Goal: Task Accomplishment & Management: Use online tool/utility

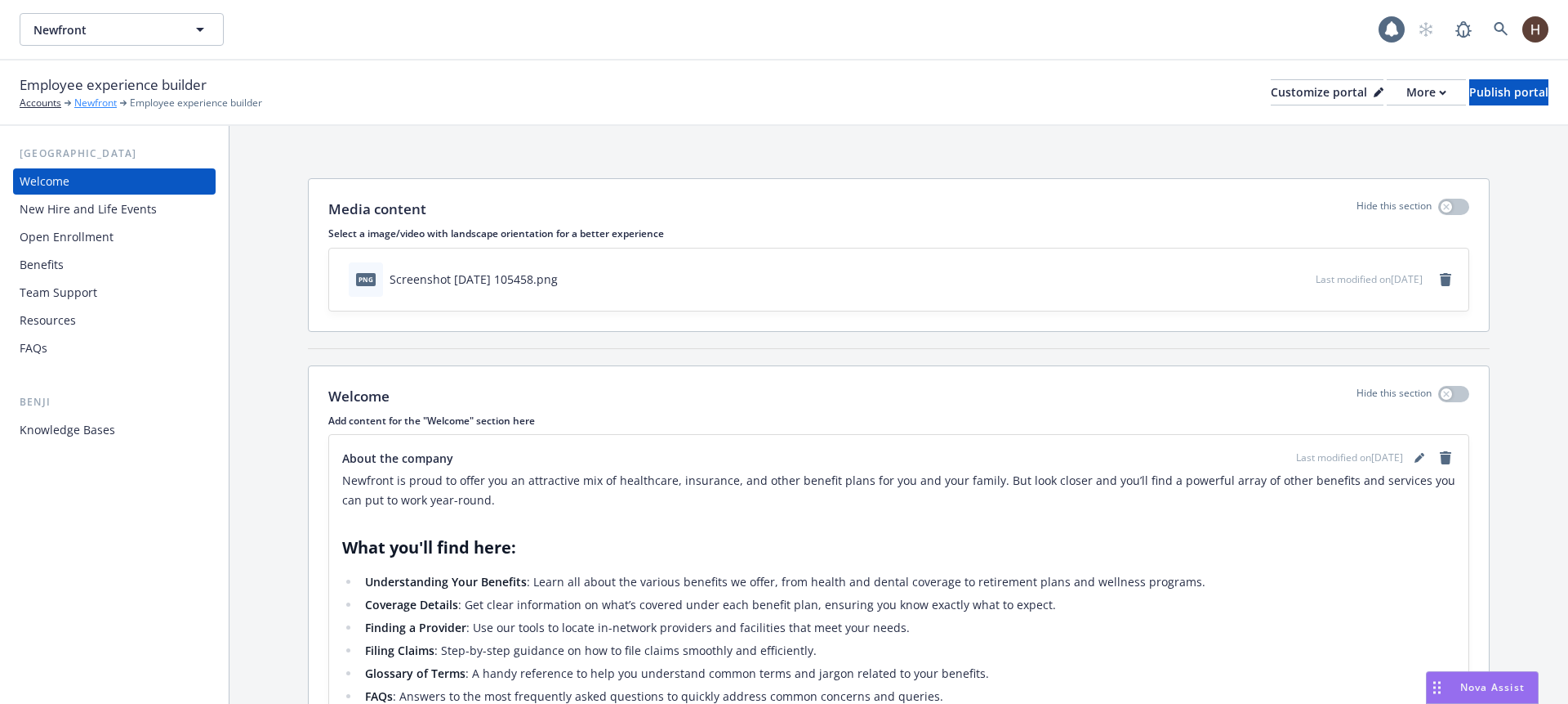
click at [94, 100] on link "Newfront" at bounding box center [96, 103] width 42 height 15
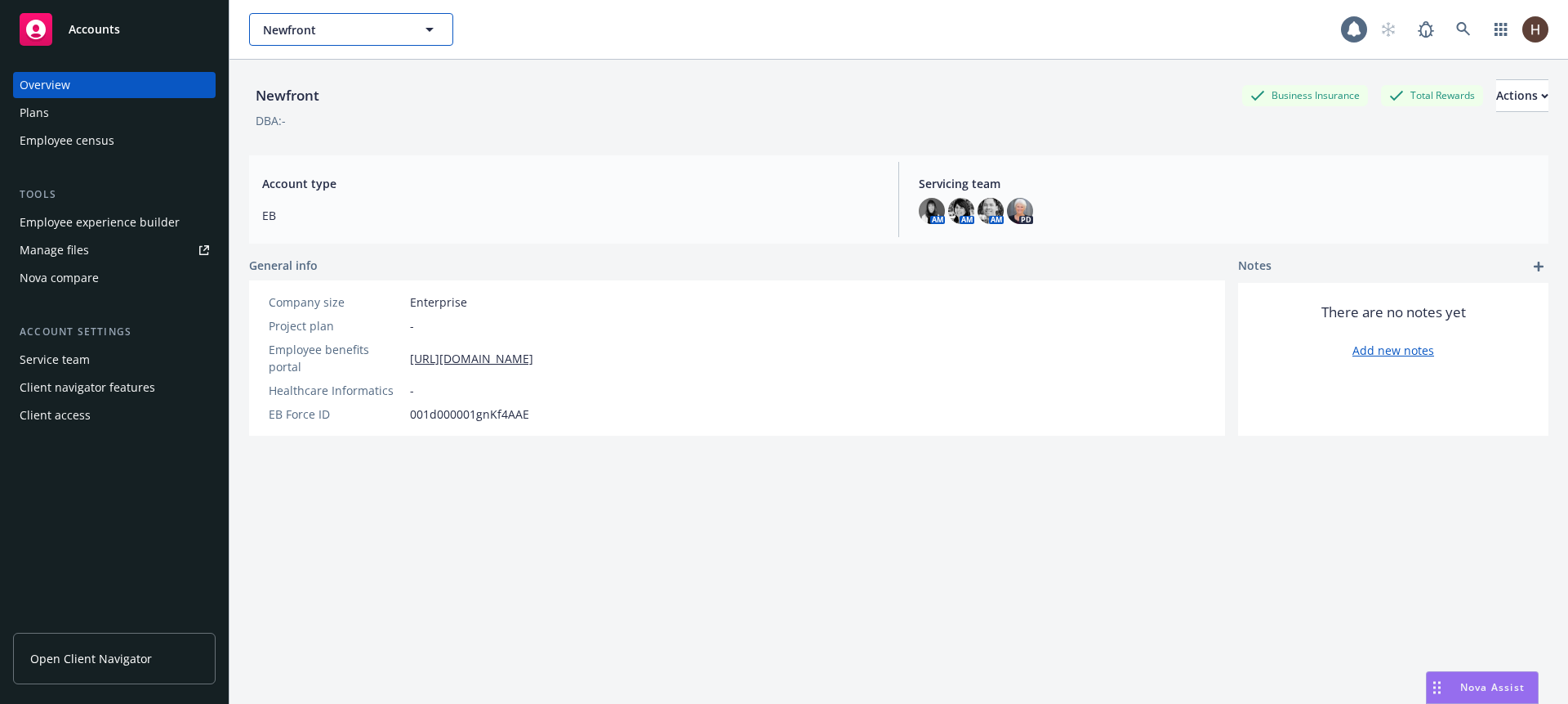
click at [352, 29] on span "Newfront" at bounding box center [333, 30] width 142 height 18
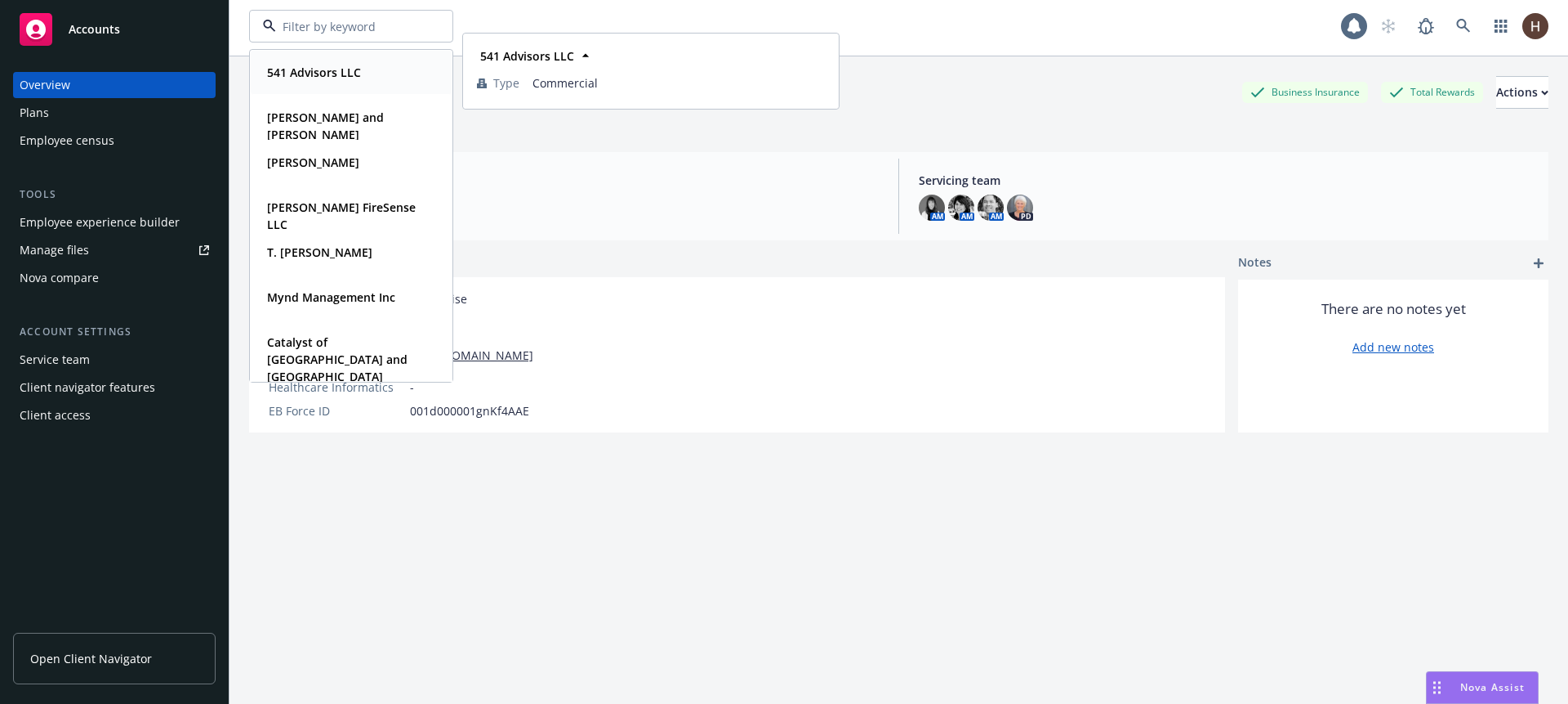
scroll to position [6, 0]
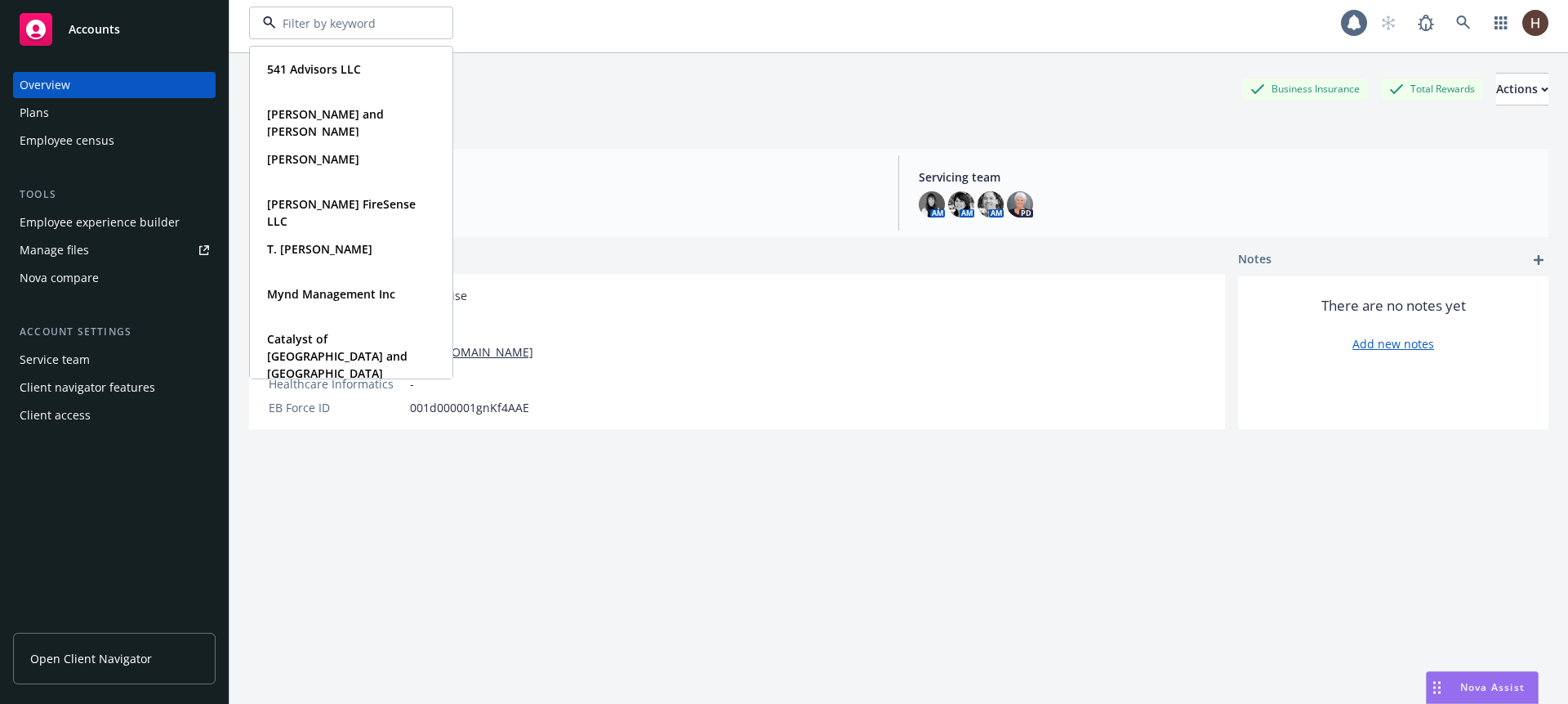
click at [141, 112] on div "Plans" at bounding box center [113, 113] width 189 height 26
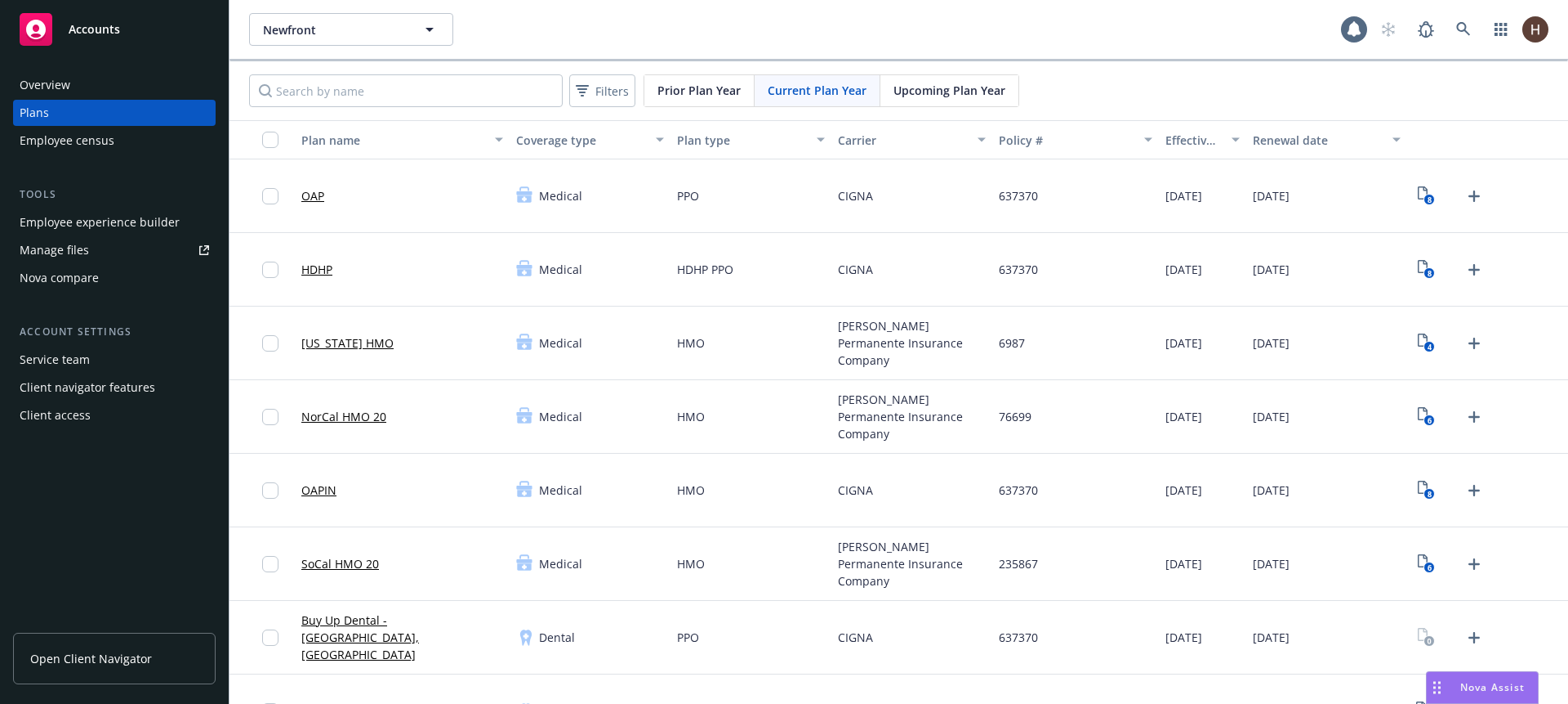
click at [92, 269] on div "Nova compare" at bounding box center [59, 278] width 79 height 26
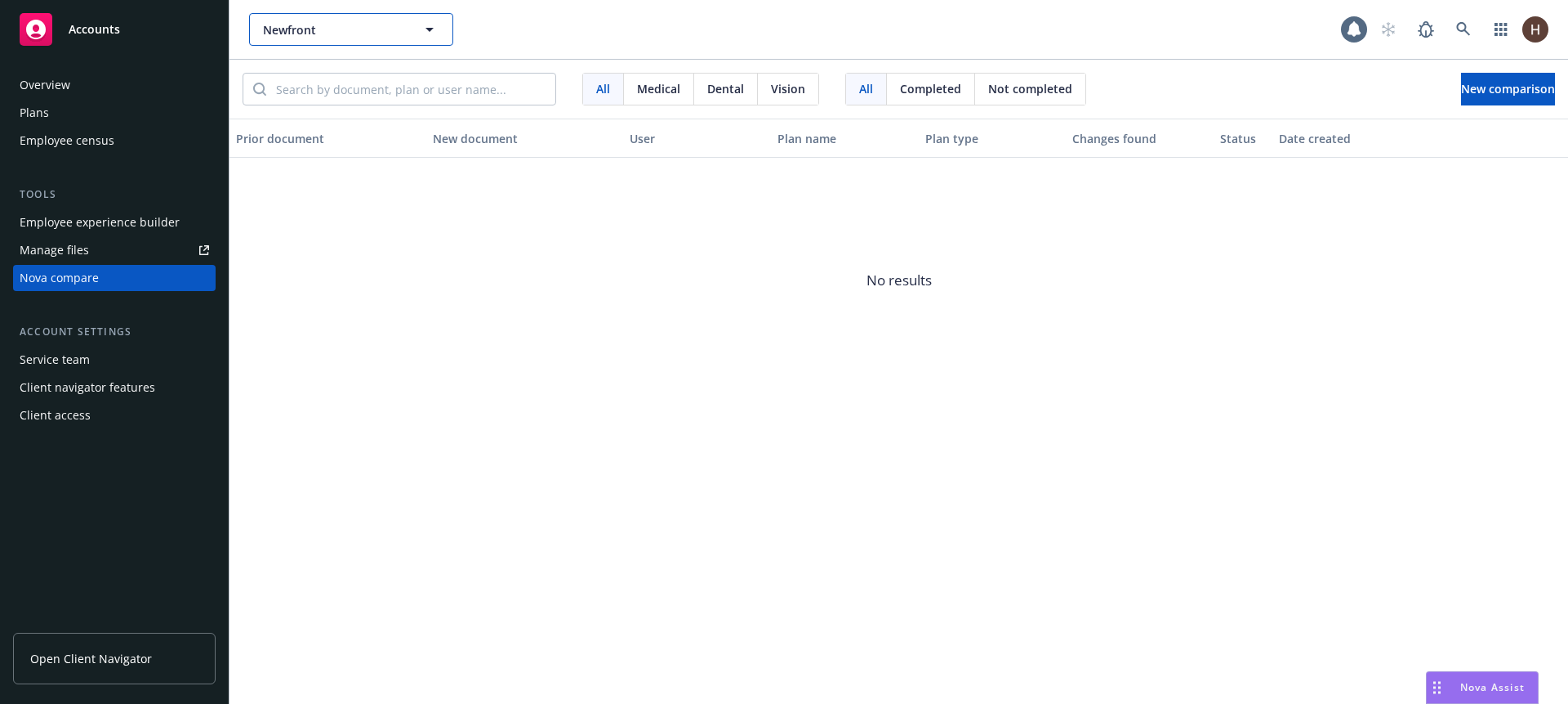
click at [376, 19] on button "Newfront" at bounding box center [351, 29] width 204 height 33
type input "naviga"
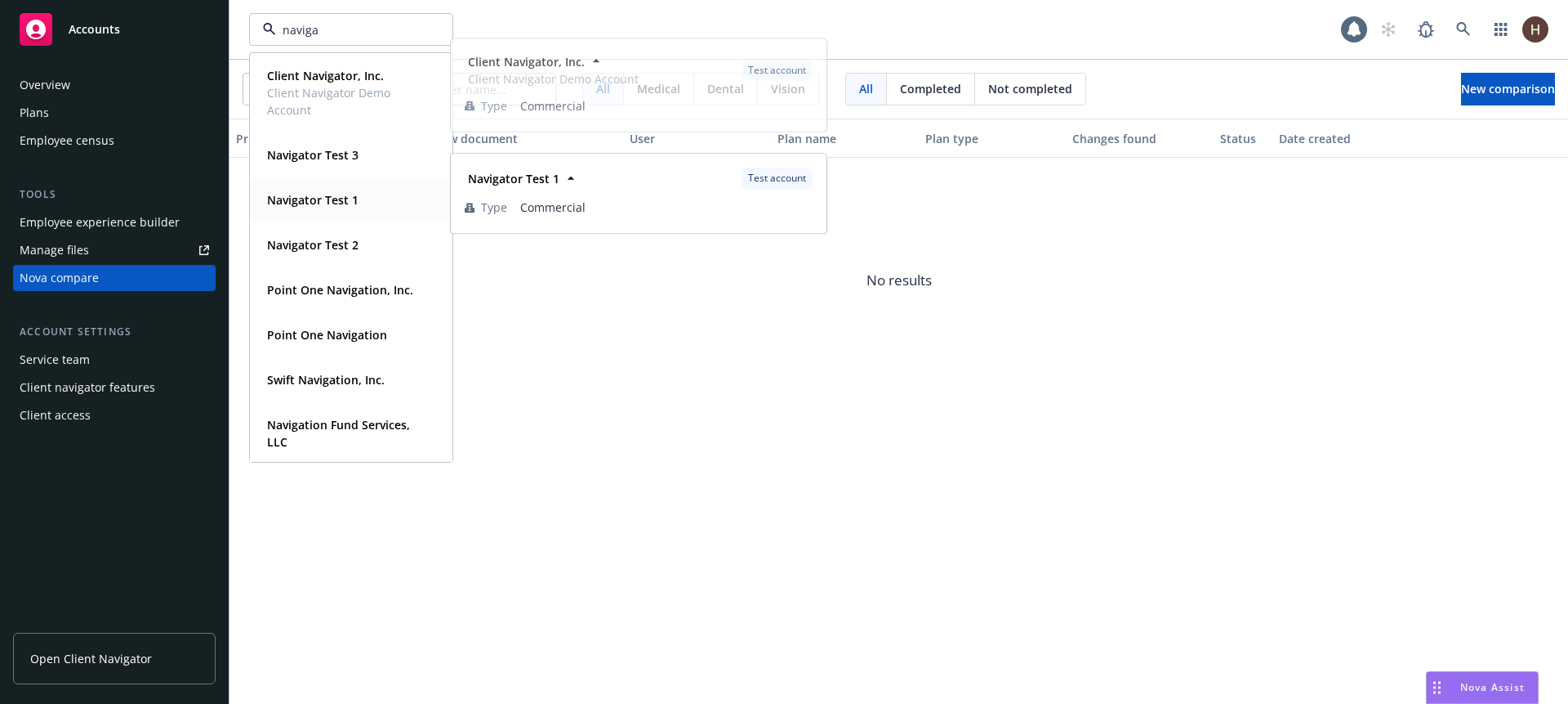
click at [361, 202] on div "Navigator Test 1" at bounding box center [351, 200] width 181 height 24
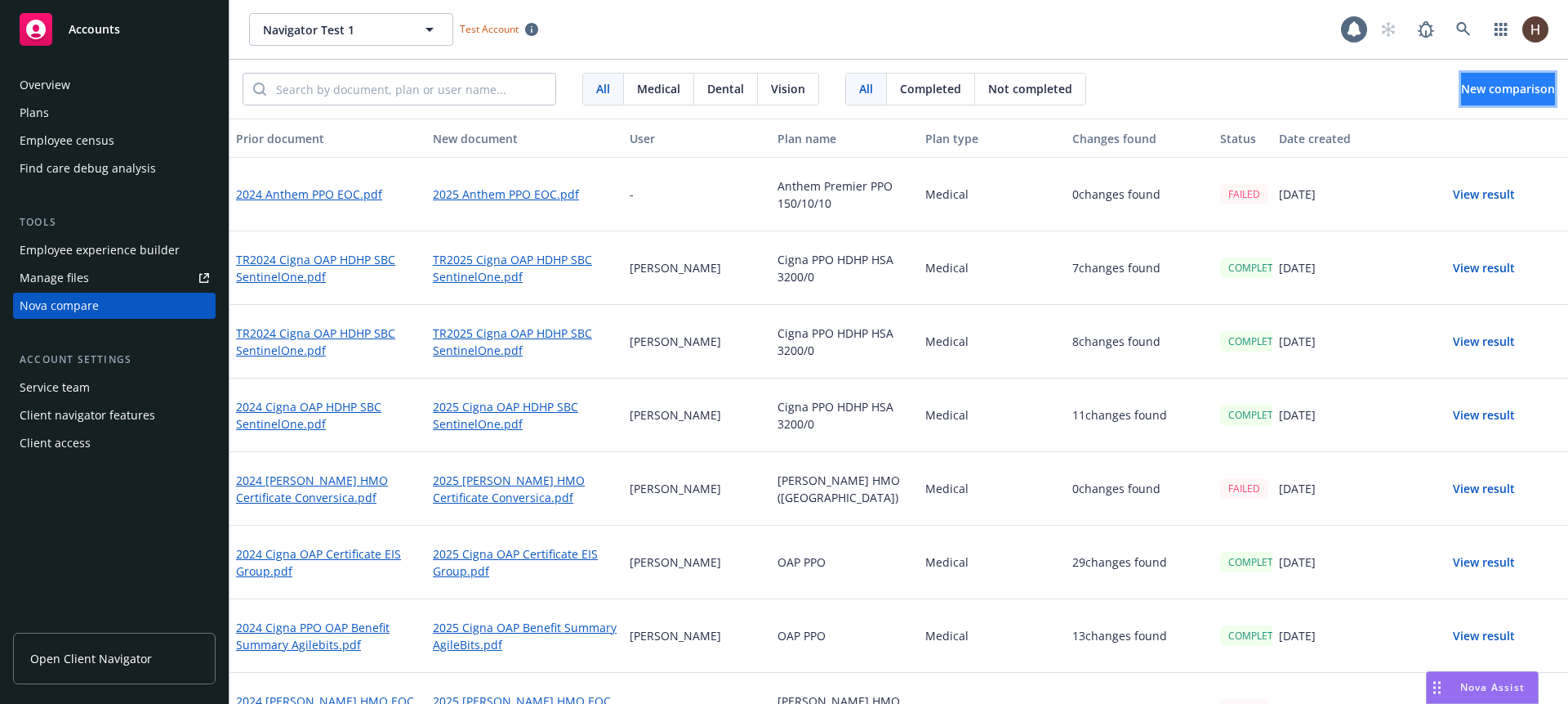
click at [1463, 85] on span "New comparison" at bounding box center [1507, 89] width 94 height 16
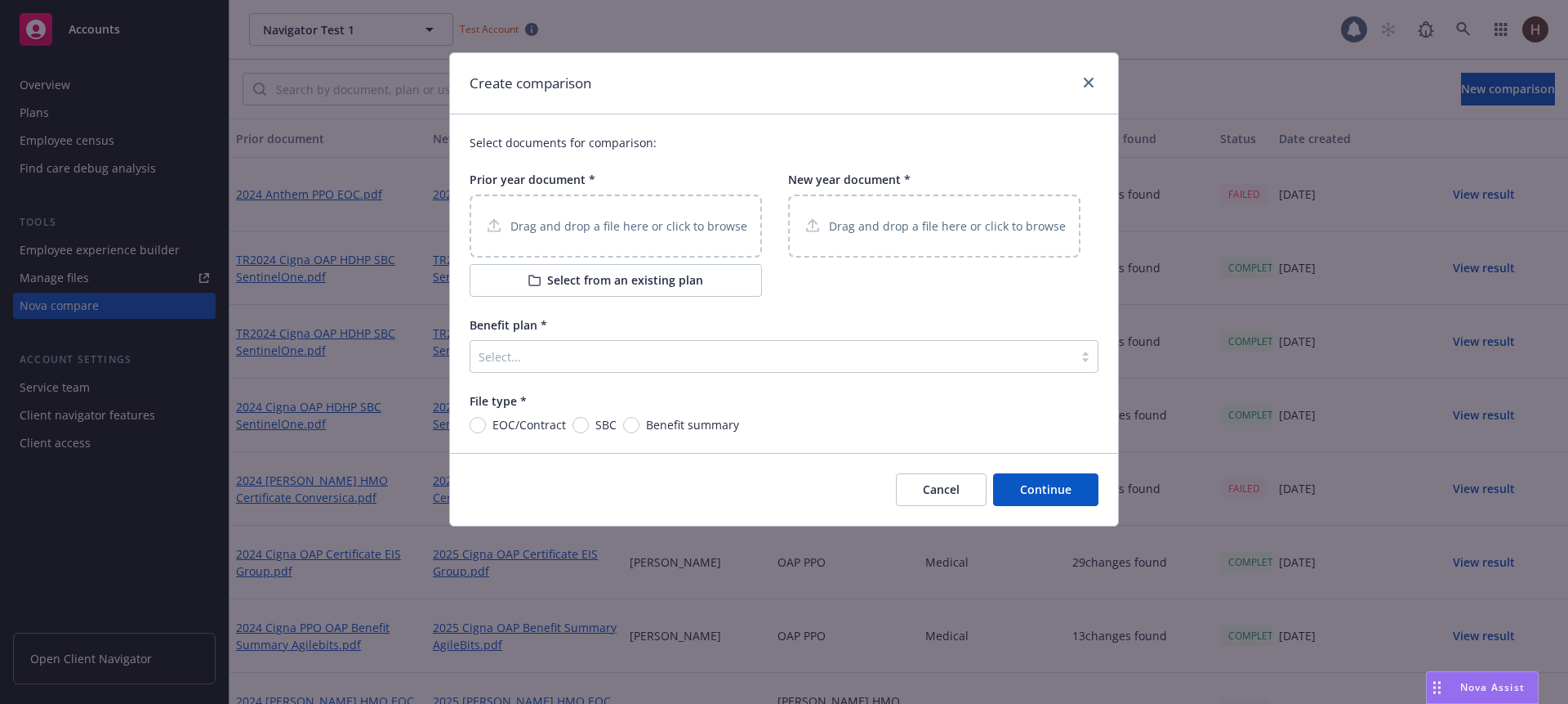
click at [612, 253] on div "Drag and drop a file here or click to browse" at bounding box center [616, 226] width 292 height 63
click at [855, 230] on p "Drag and drop a file here or click to browse" at bounding box center [947, 226] width 237 height 18
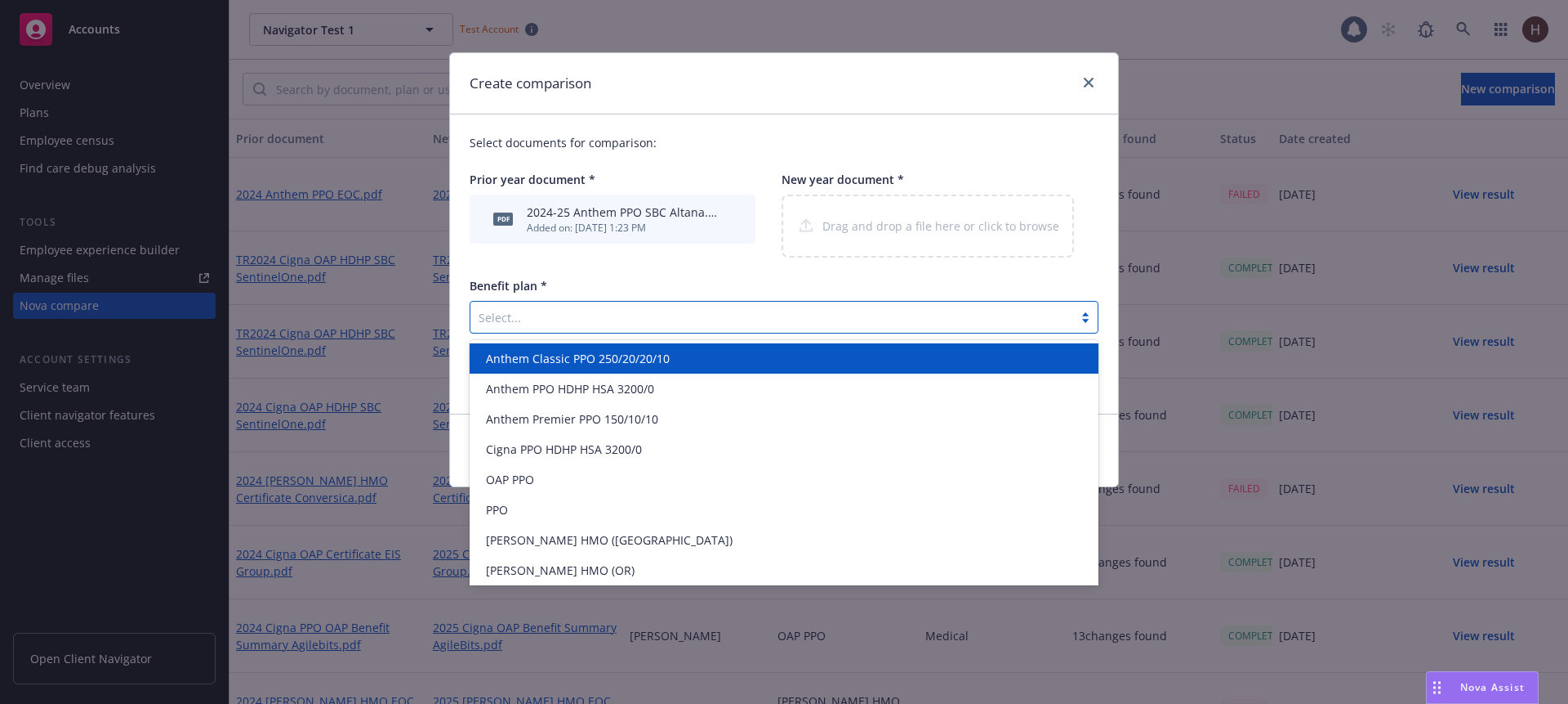
click at [612, 333] on div "Select..." at bounding box center [784, 317] width 629 height 33
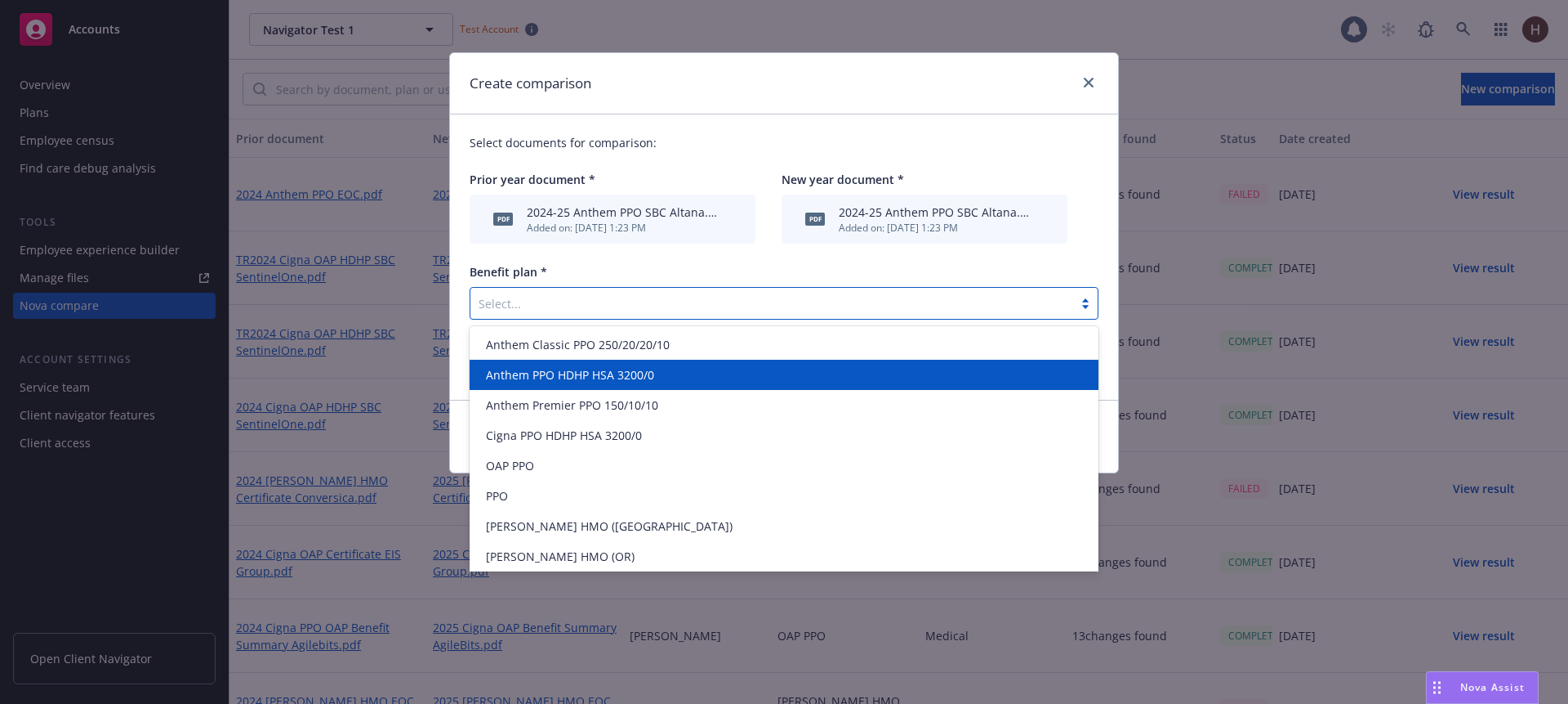
click at [570, 361] on div "Anthem PPO HDHP HSA 3200/0" at bounding box center [784, 375] width 629 height 30
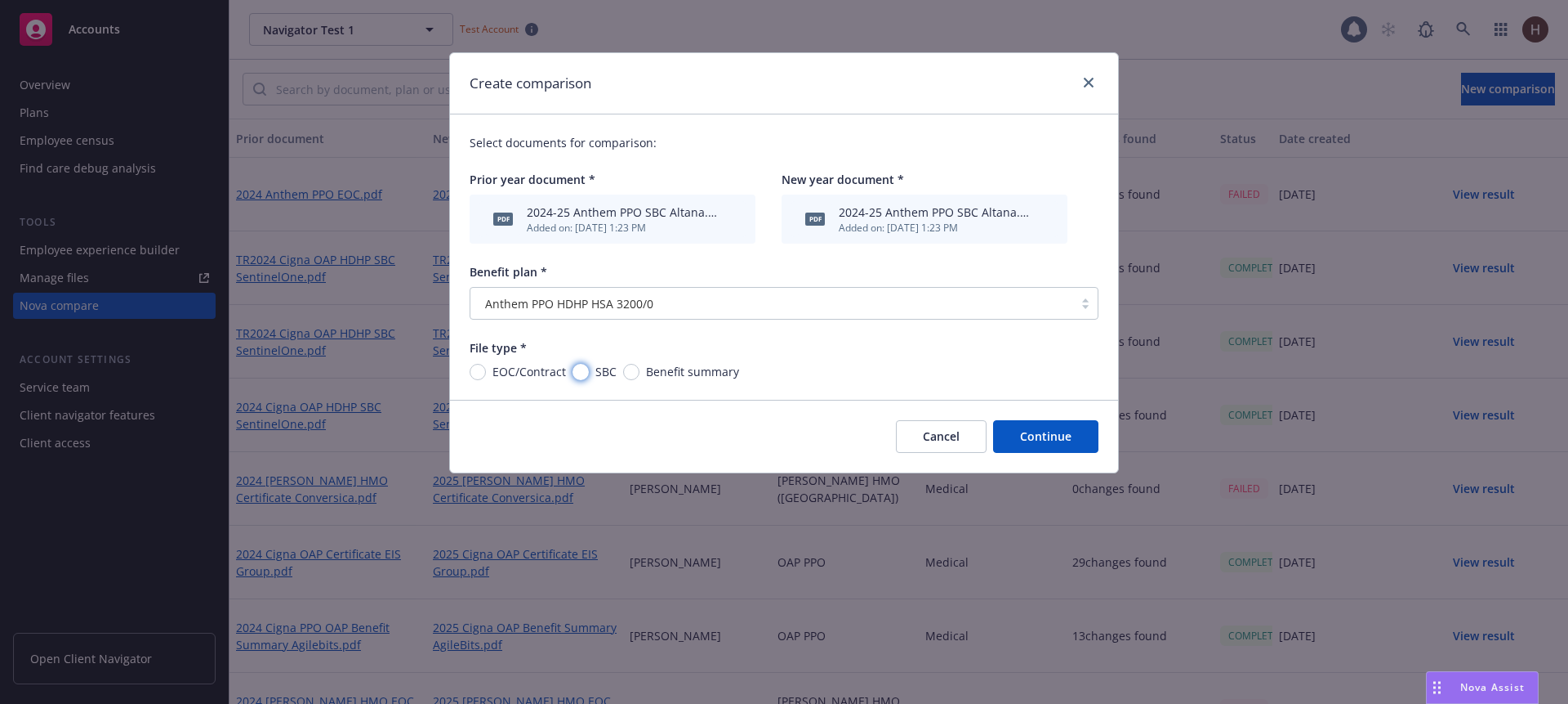
click at [579, 372] on input "SBC" at bounding box center [580, 371] width 17 height 17
radio input "true"
click at [1028, 436] on button "Continue" at bounding box center [1046, 436] width 106 height 33
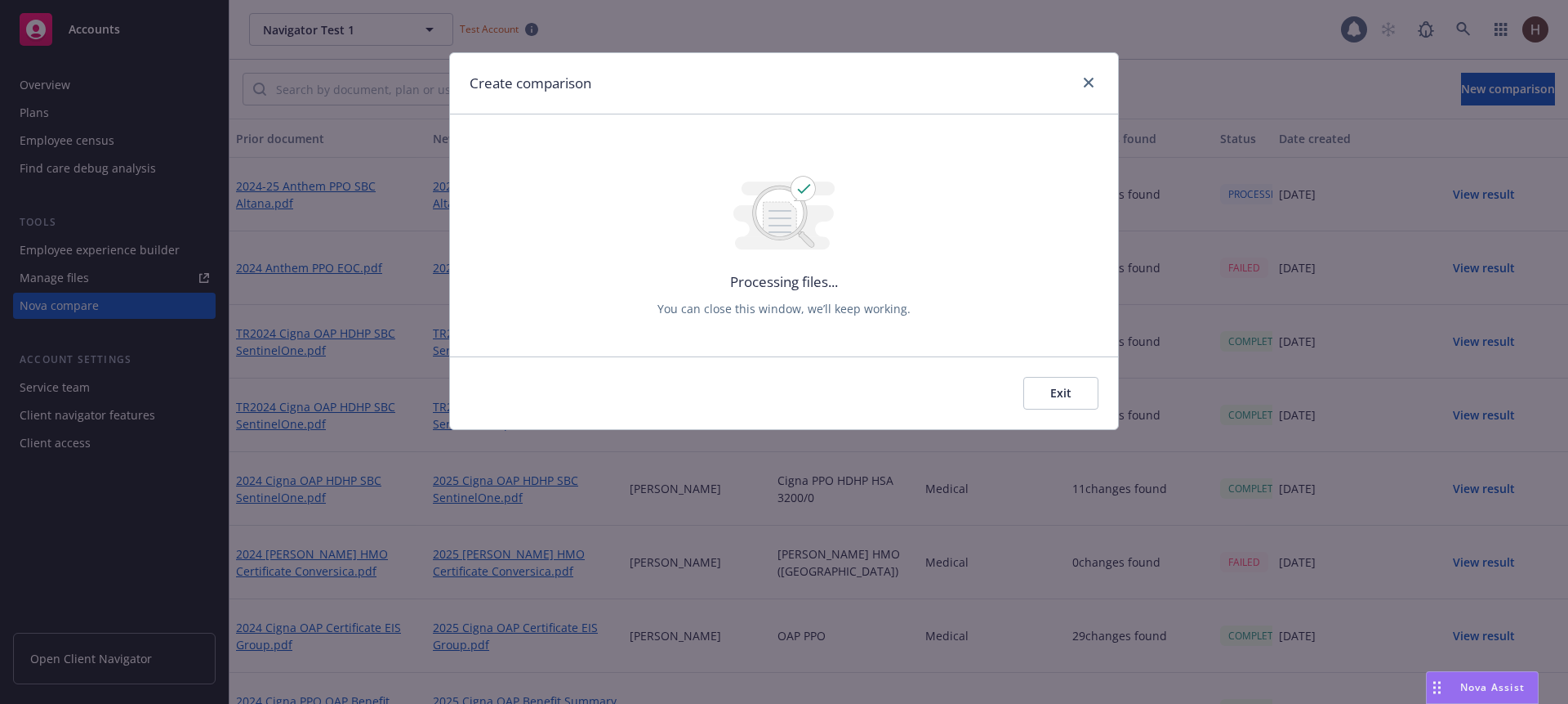
click at [1081, 383] on button "Exit" at bounding box center [1061, 392] width 75 height 33
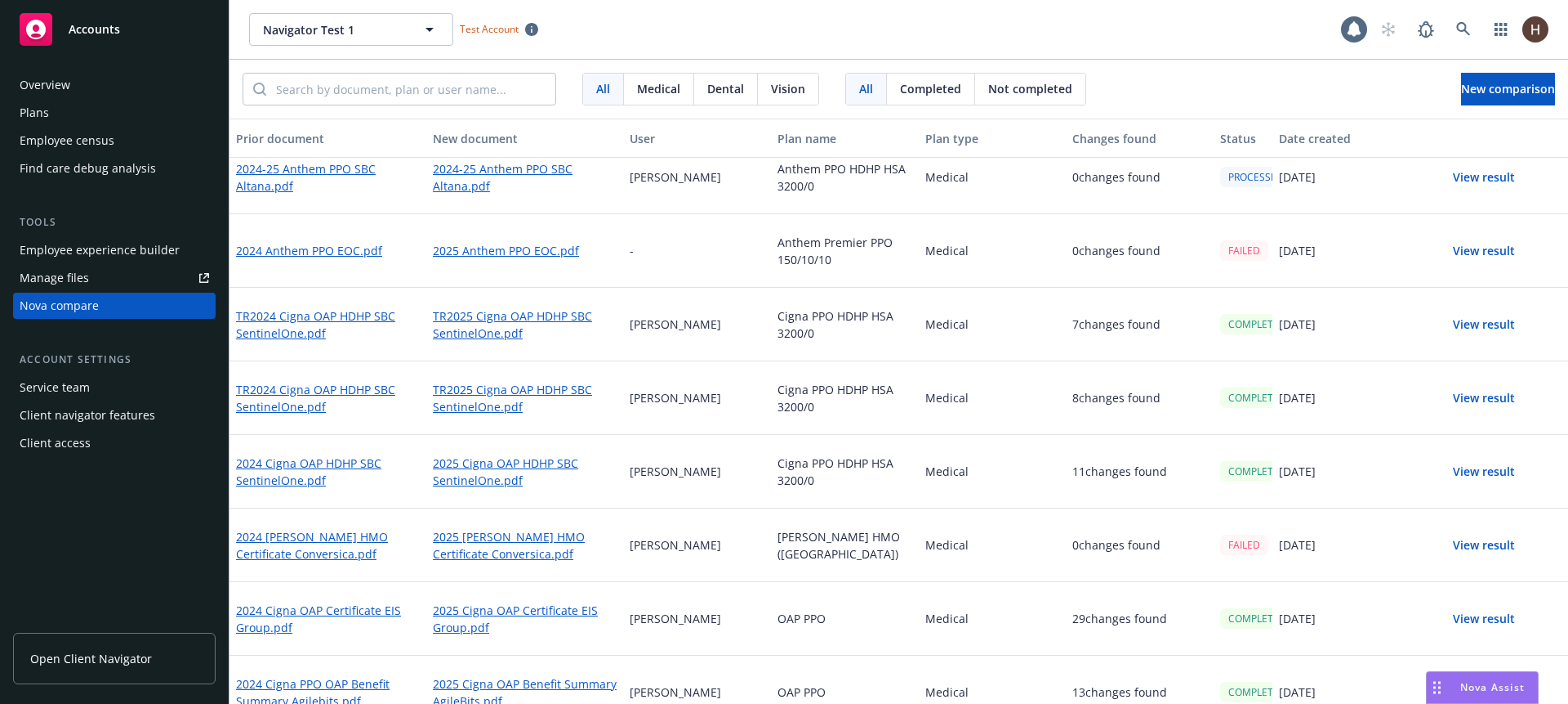
click at [1151, 205] on div "0 changes found" at bounding box center [1140, 178] width 148 height 74
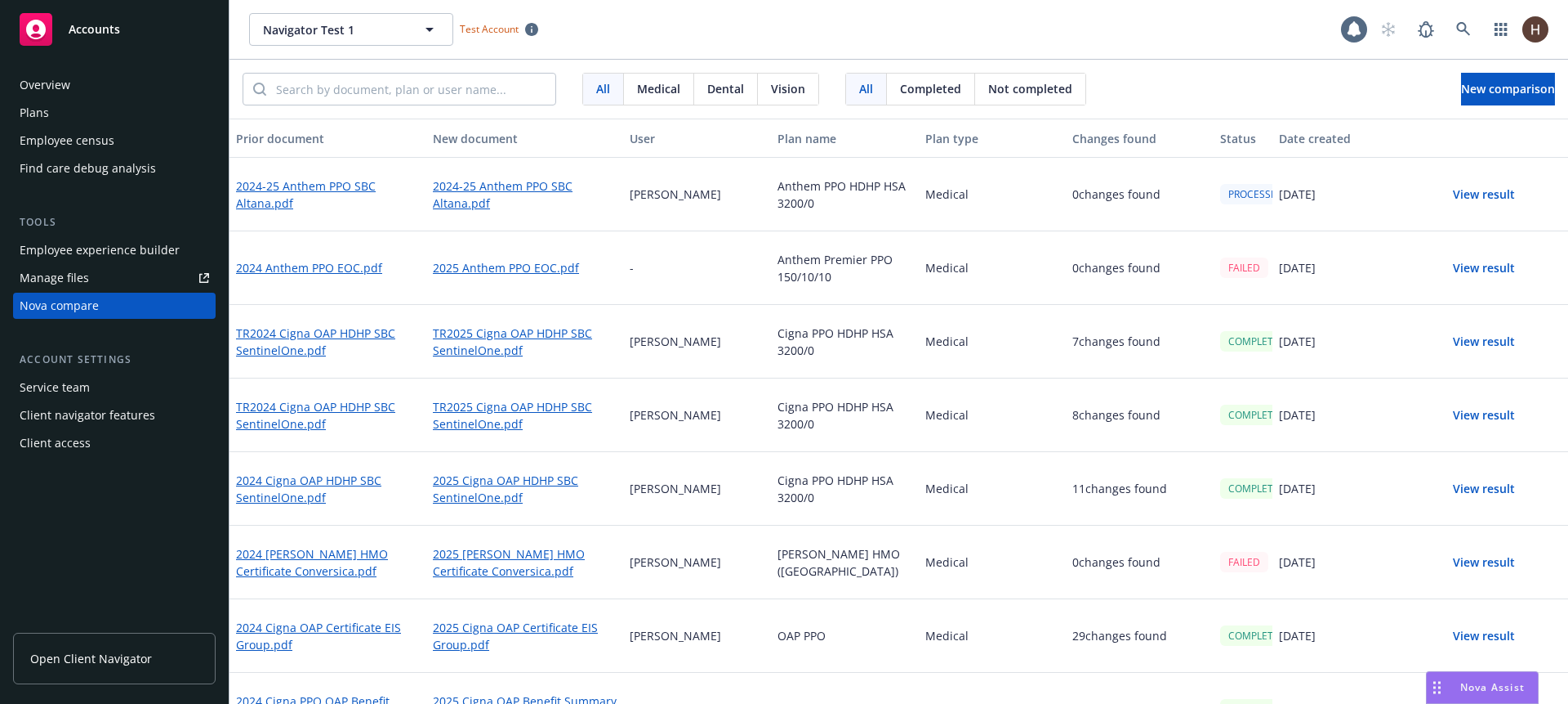
click at [1188, 41] on div "Navigator Test 1 Navigator Test 1 Test Account" at bounding box center [795, 29] width 1092 height 33
click at [1192, 64] on div "All Medical Dental Vision All Completed Not completed New comparison" at bounding box center [899, 89] width 1338 height 59
click at [1215, 77] on div "All Medical Dental Vision All Completed Not completed New comparison" at bounding box center [899, 89] width 1338 height 59
click at [1215, 83] on div "All Medical Dental Vision All Completed Not completed New comparison" at bounding box center [899, 89] width 1338 height 59
click at [1442, 200] on button "View result" at bounding box center [1484, 194] width 114 height 33
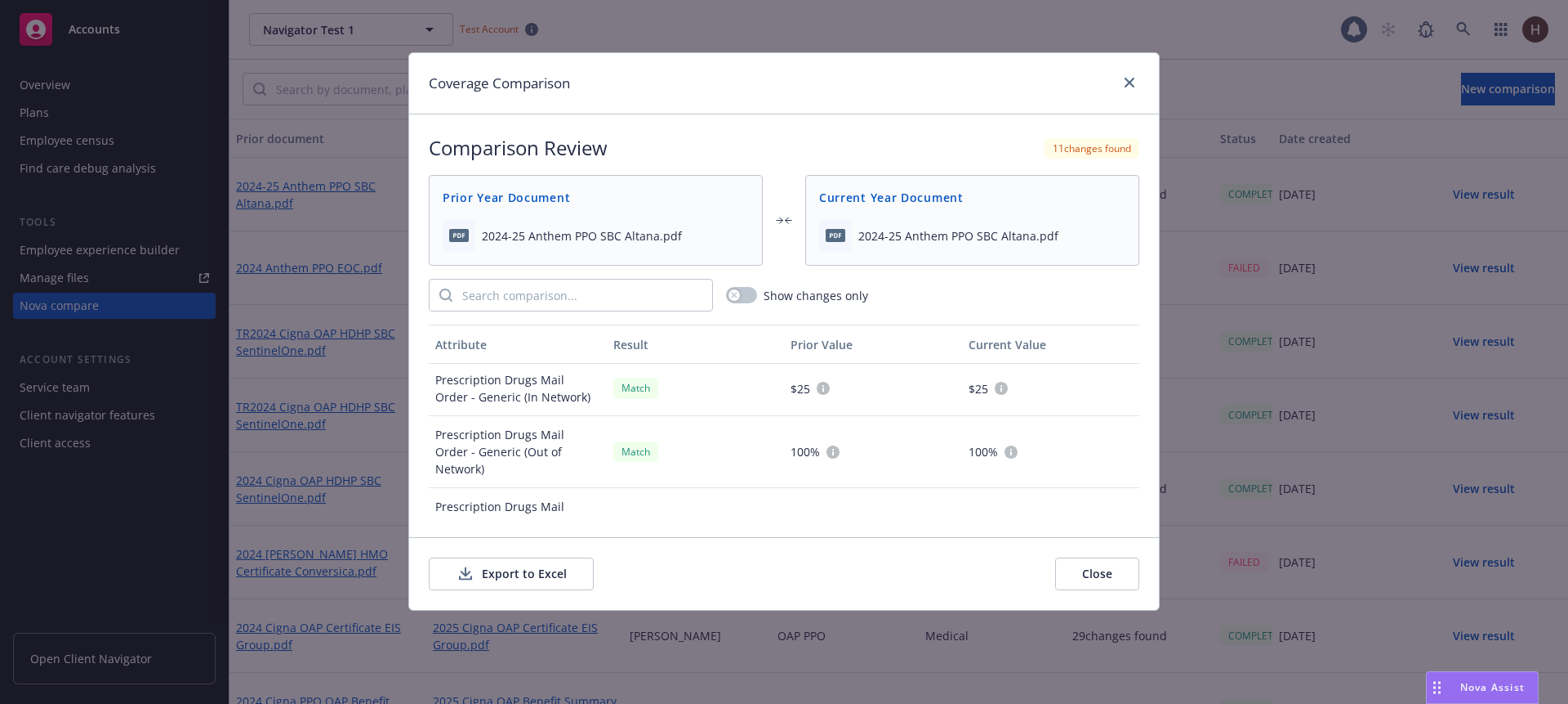
scroll to position [1889, 0]
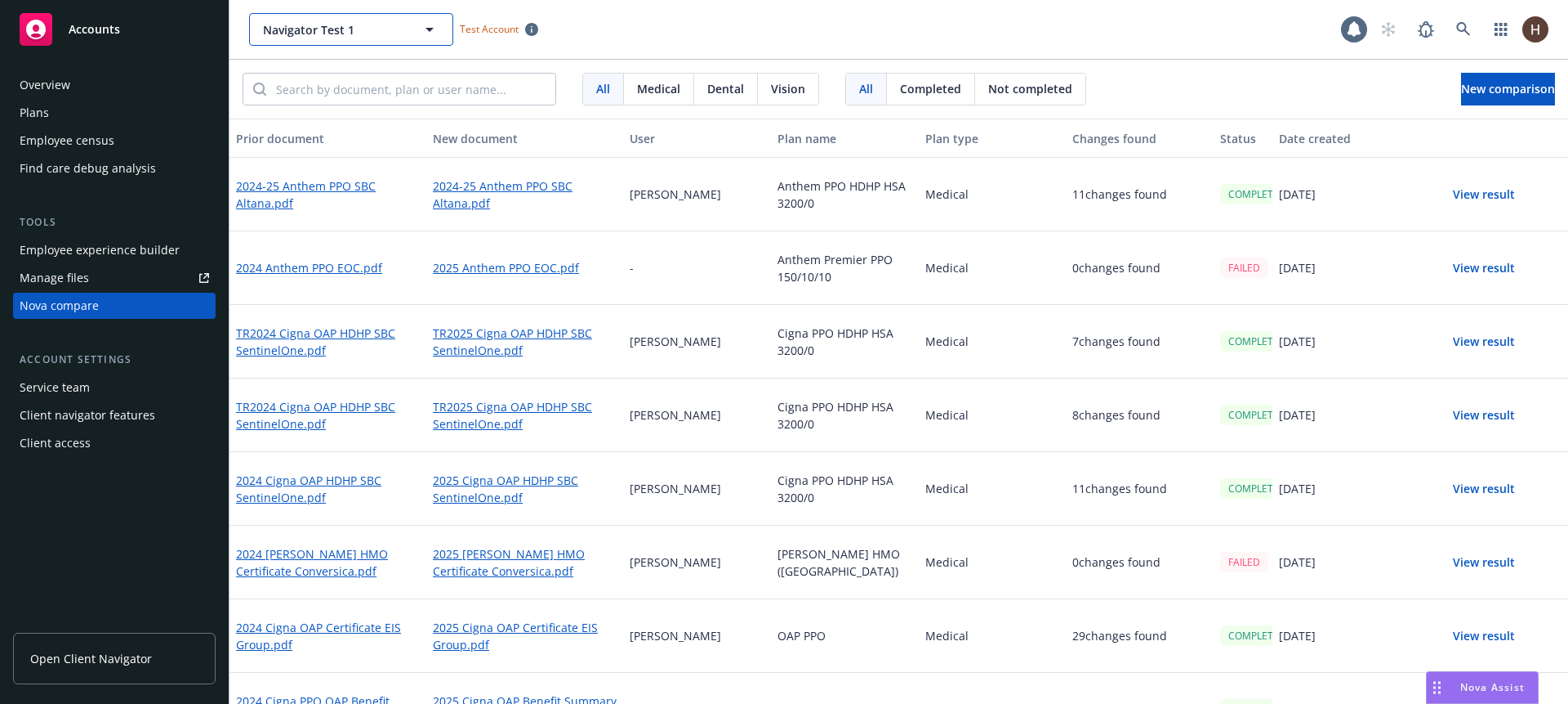
click at [375, 40] on button "Navigator Test 1" at bounding box center [351, 29] width 204 height 33
type input "altana"
click at [326, 89] on div "Altana Technologies Inc. Type Commercial FEIN 83-2853651" at bounding box center [351, 75] width 201 height 43
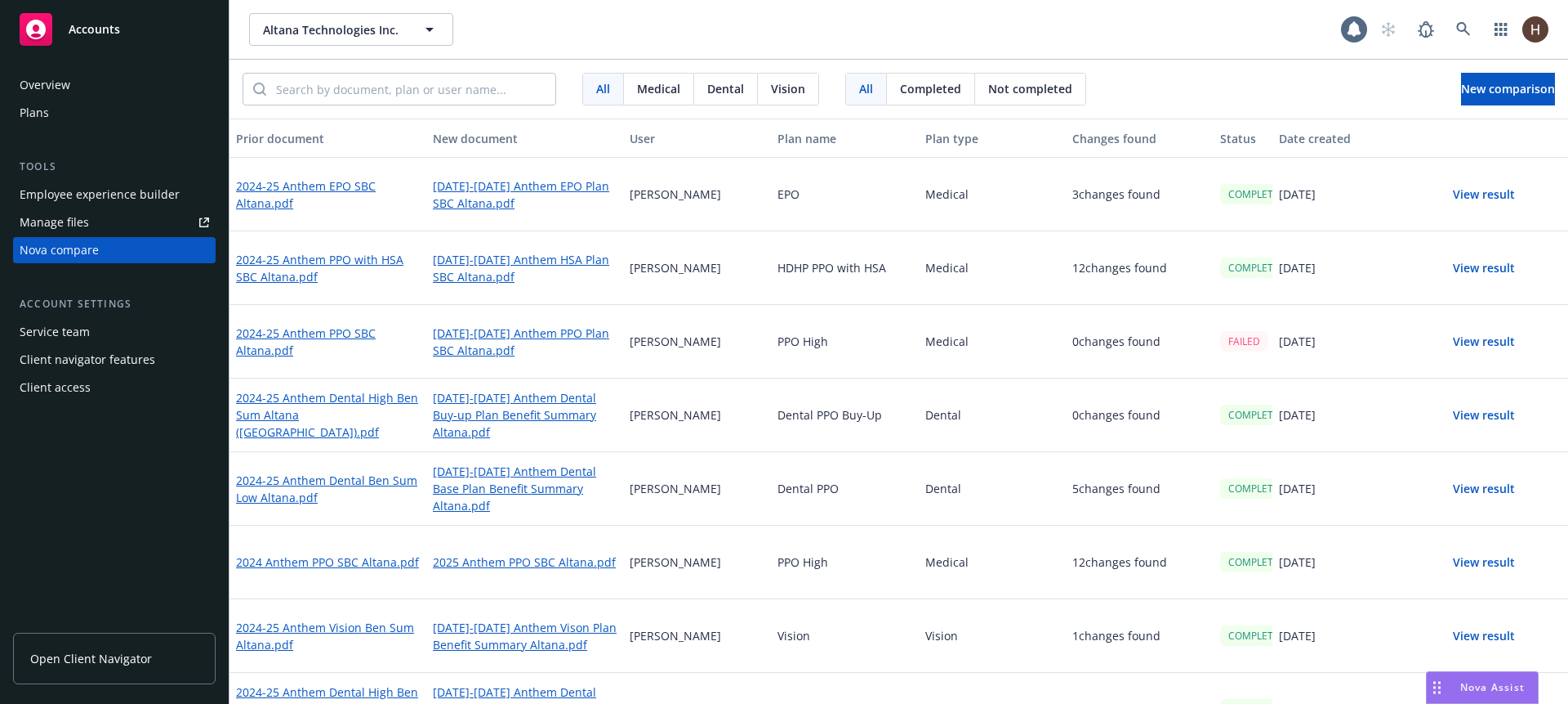
click at [73, 111] on div "Plans" at bounding box center [113, 113] width 189 height 26
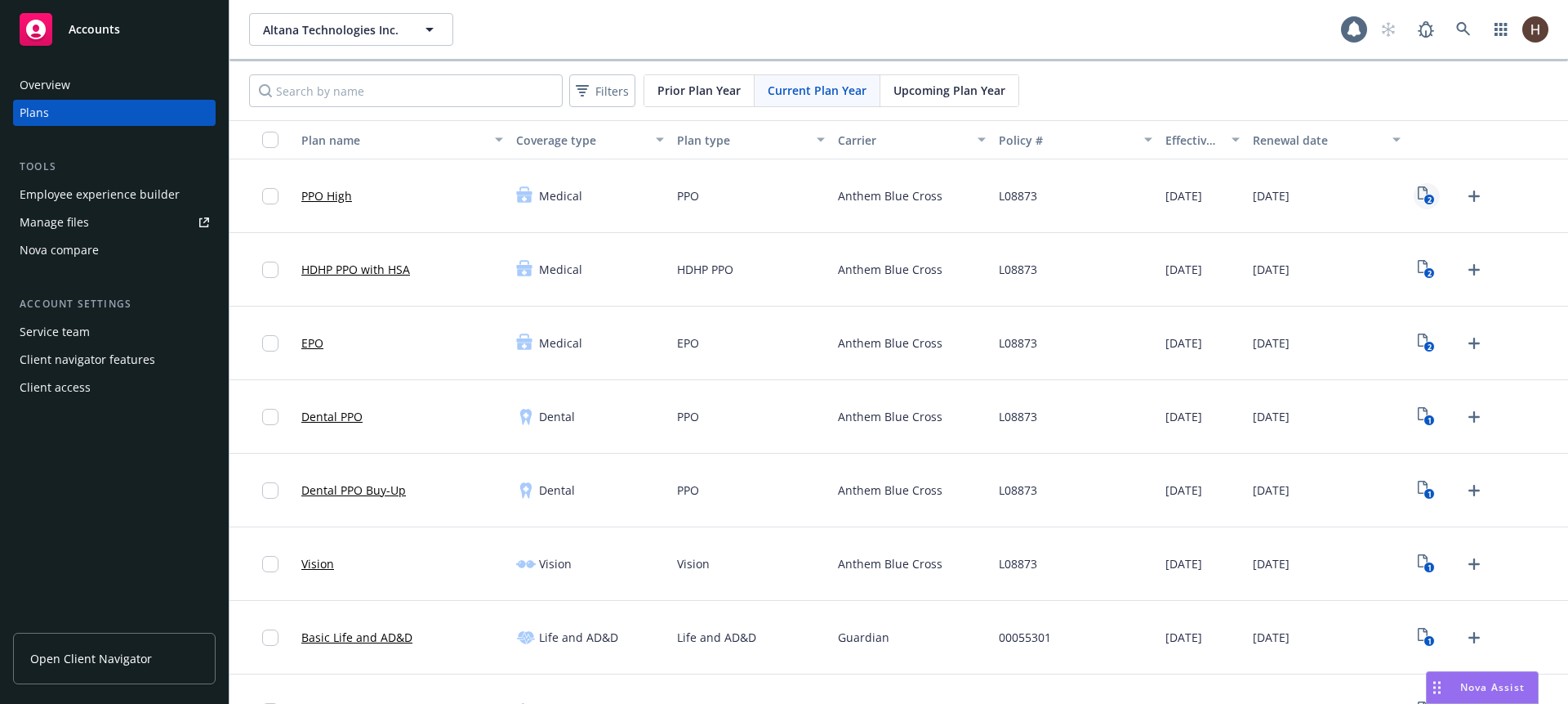
click at [1418, 194] on icon "2" at bounding box center [1426, 195] width 18 height 18
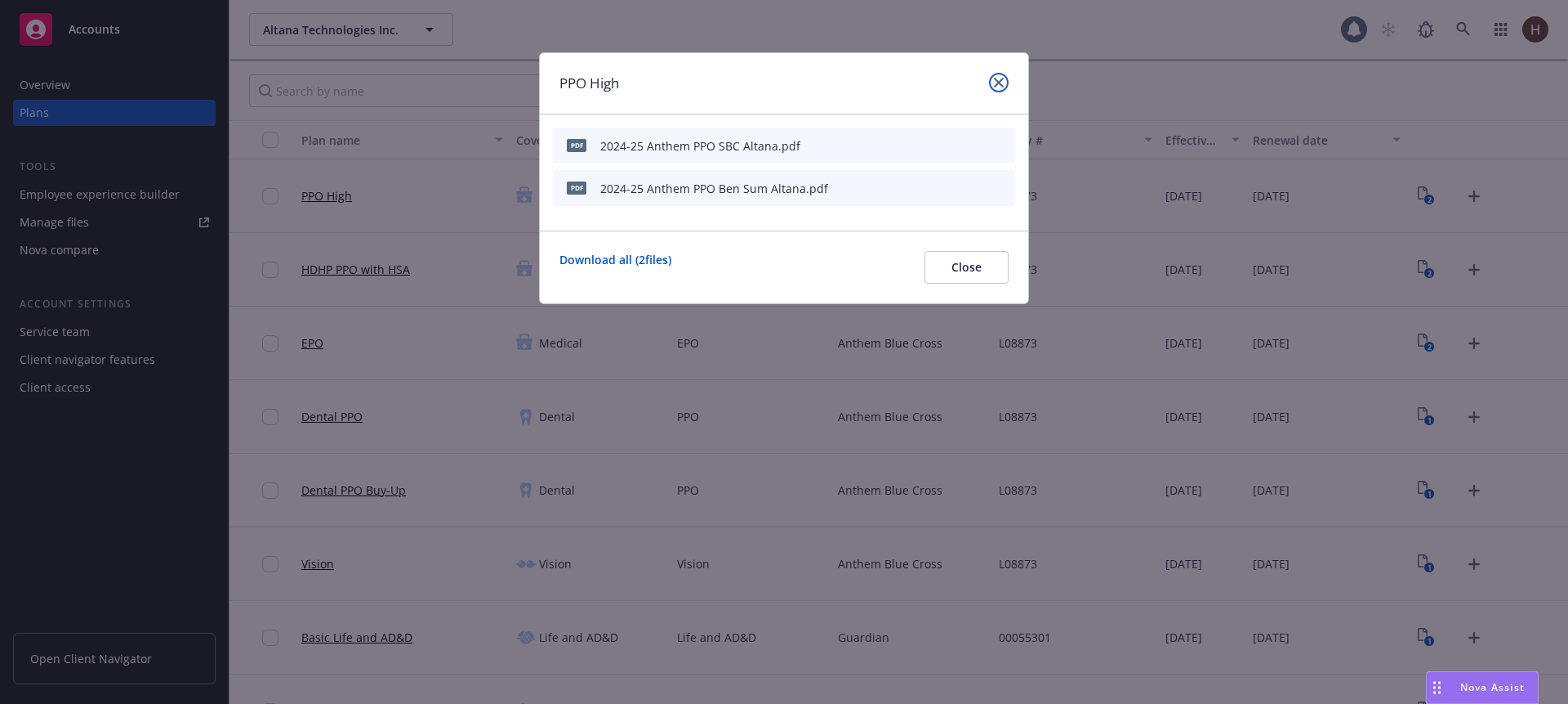
click at [1004, 83] on link "close" at bounding box center [999, 83] width 19 height 19
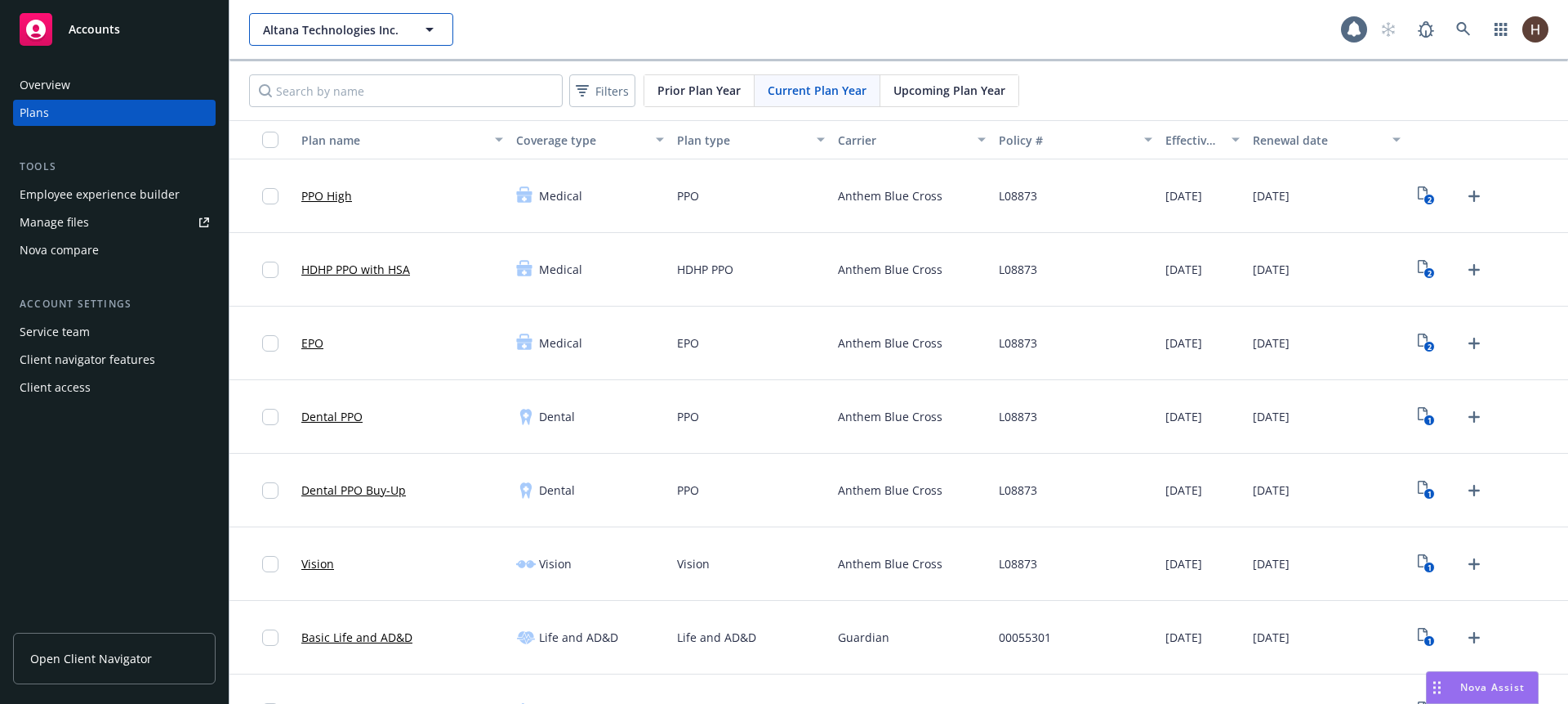
click at [381, 42] on button "Altana Technologies Inc." at bounding box center [351, 29] width 204 height 33
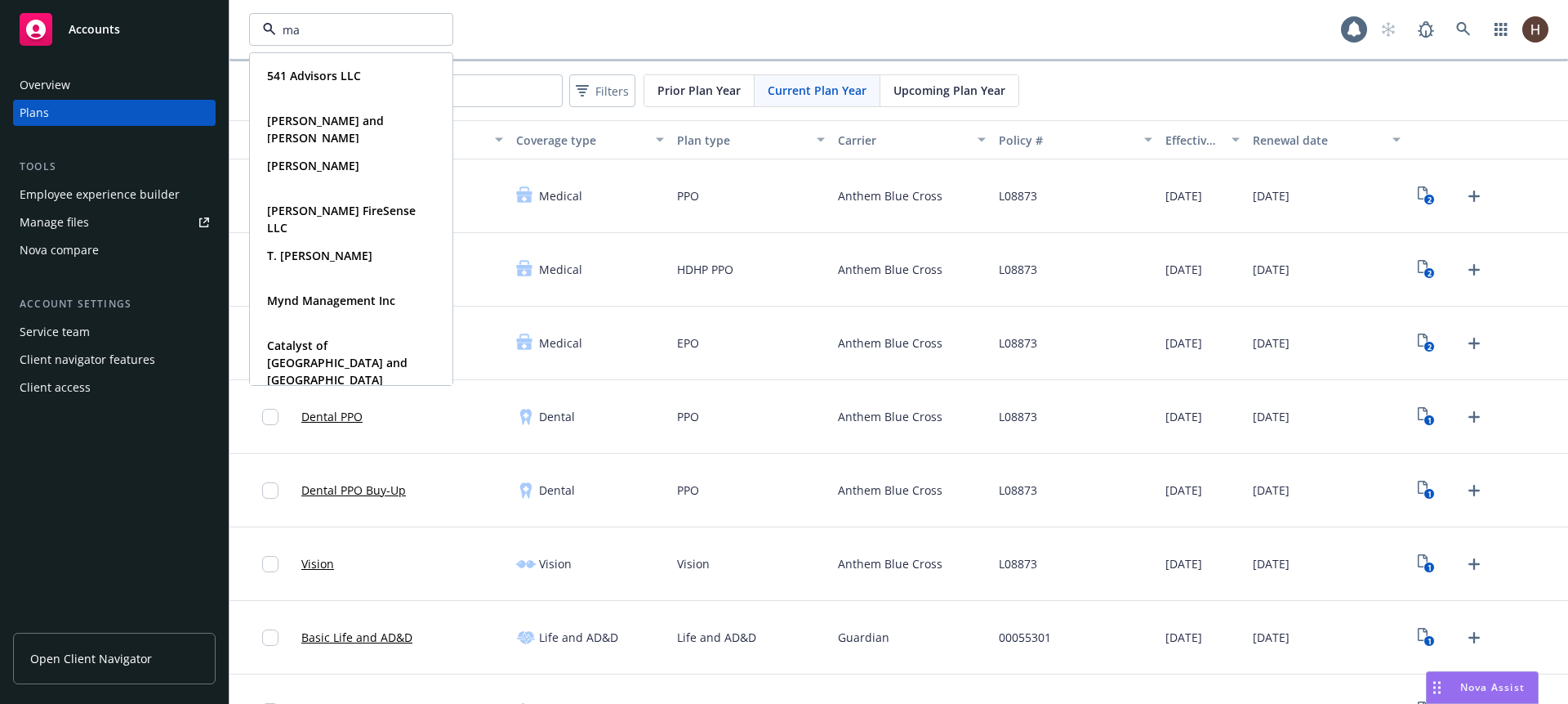
type input "m"
type input "naviga"
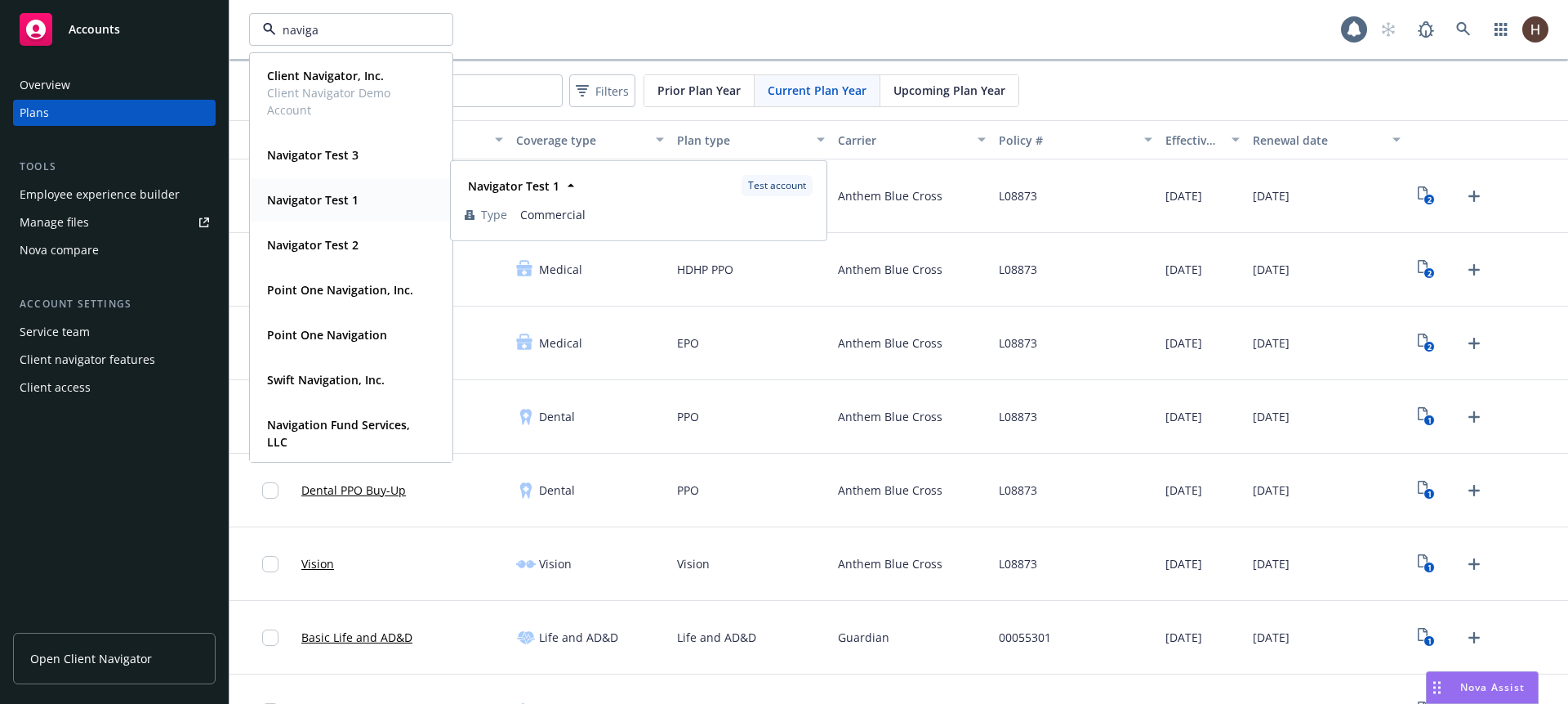
click at [338, 204] on strong "Navigator Test 1" at bounding box center [313, 200] width 91 height 16
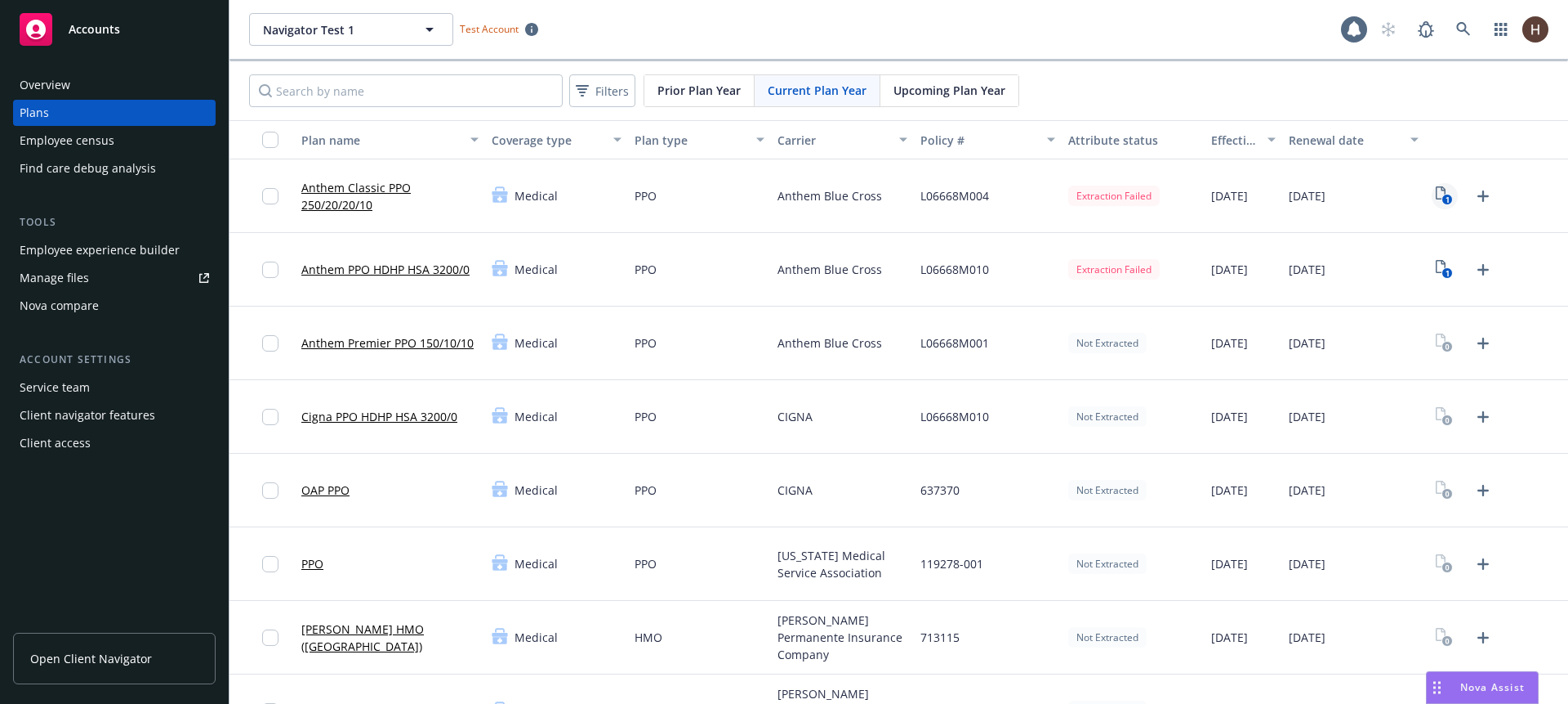
click at [1435, 189] on icon "1" at bounding box center [1444, 195] width 18 height 18
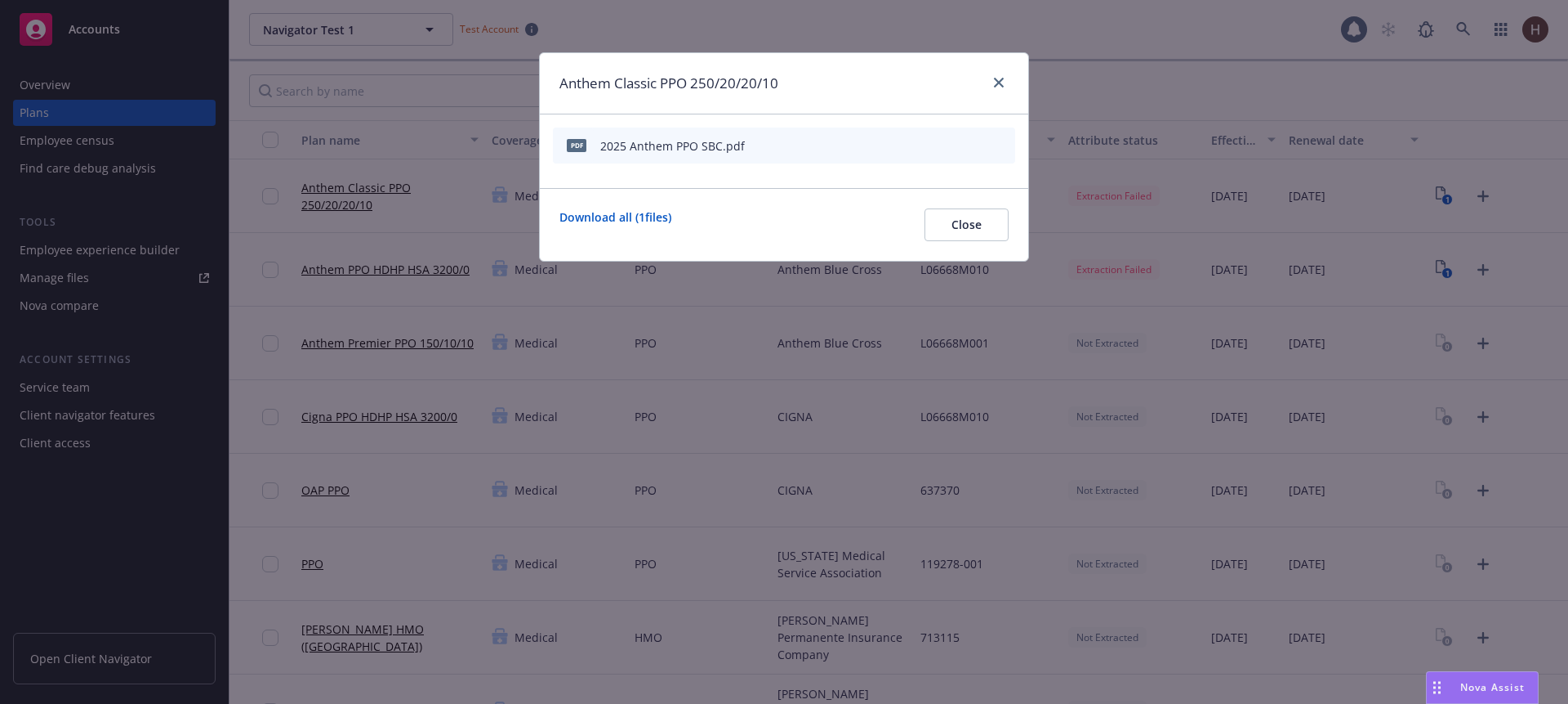
click at [912, 143] on icon "start extraction" at bounding box center [917, 144] width 19 height 19
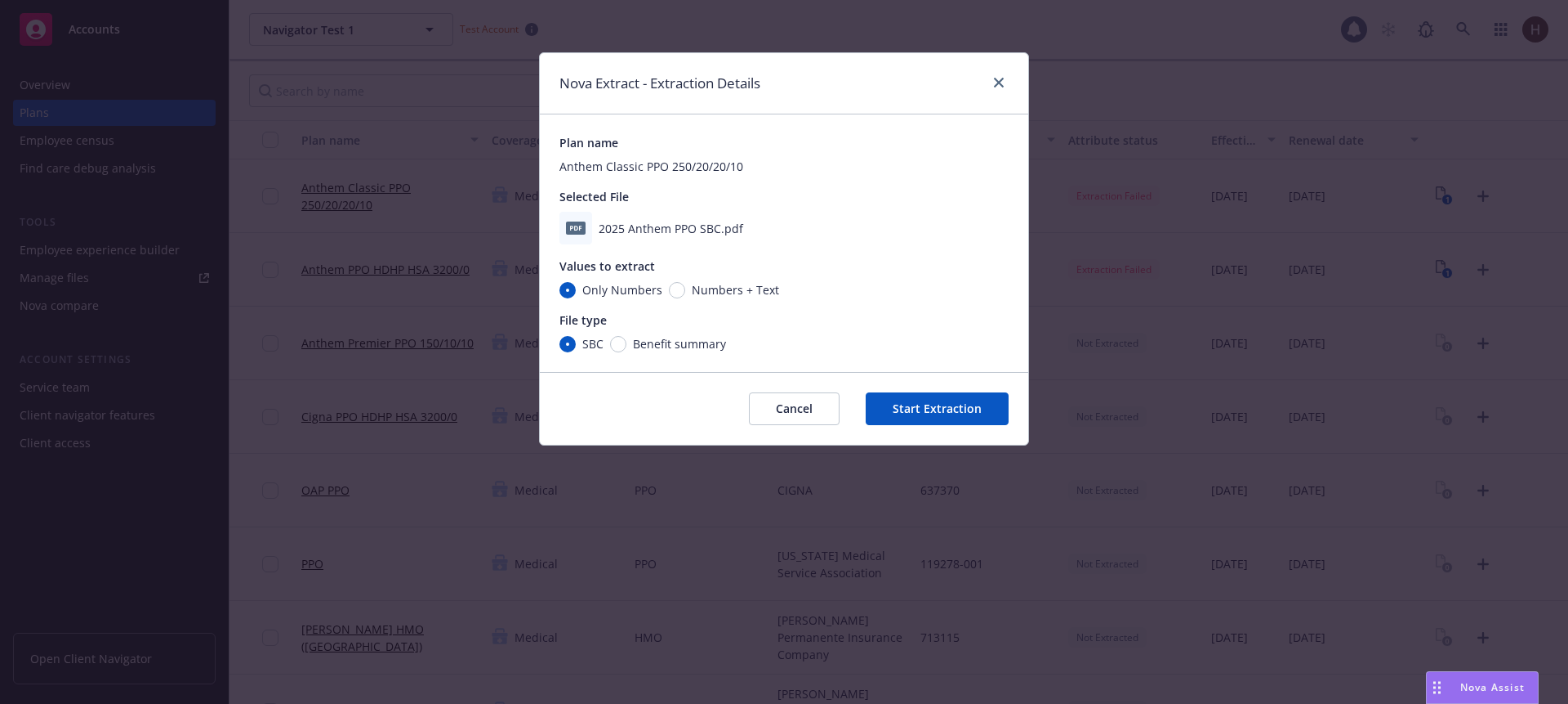
click at [908, 404] on button "Start Extraction" at bounding box center [937, 408] width 143 height 33
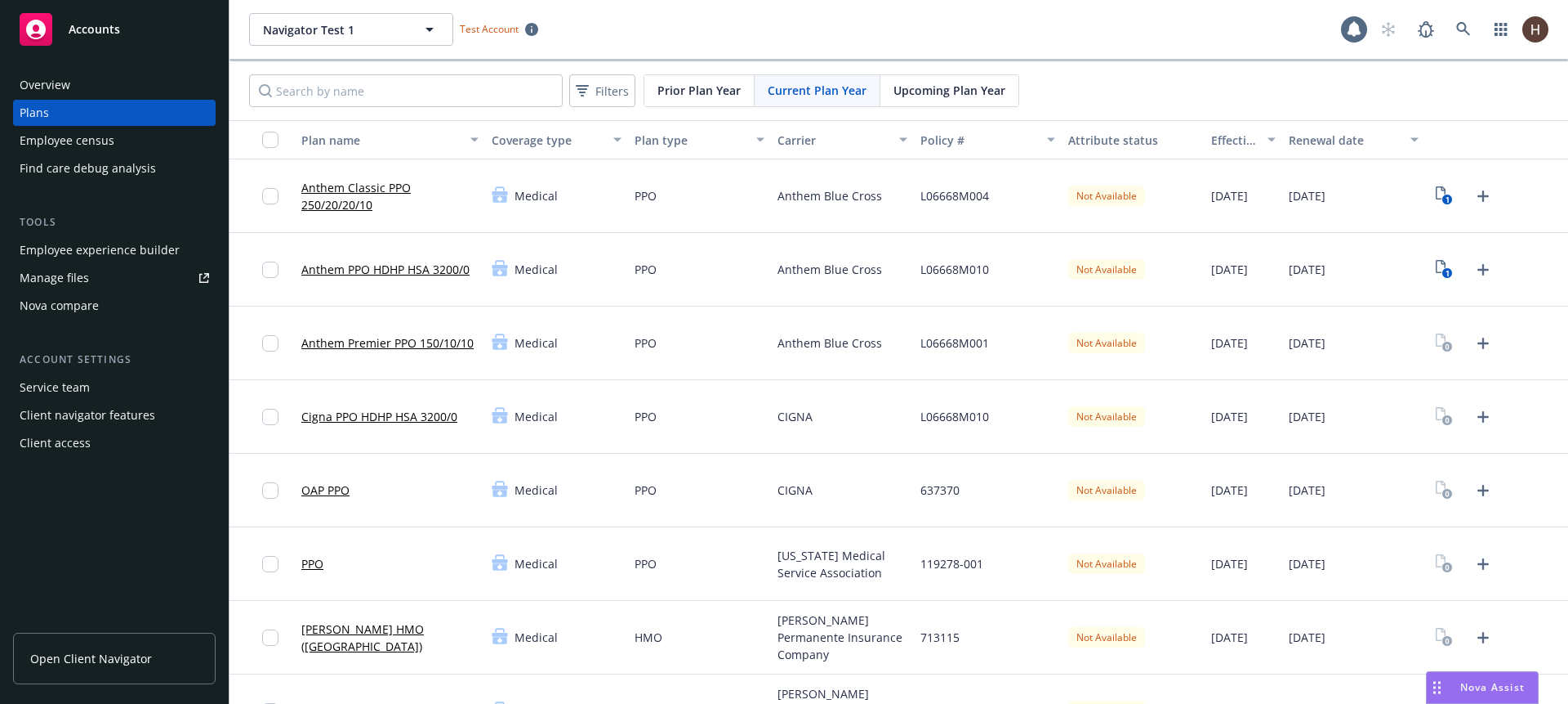
click at [1222, 192] on span "[DATE]" at bounding box center [1229, 196] width 37 height 18
click at [1225, 196] on span "[DATE]" at bounding box center [1229, 196] width 37 height 18
click at [383, 199] on link "Anthem Classic PPO 250/20/20/10" at bounding box center [390, 195] width 178 height 34
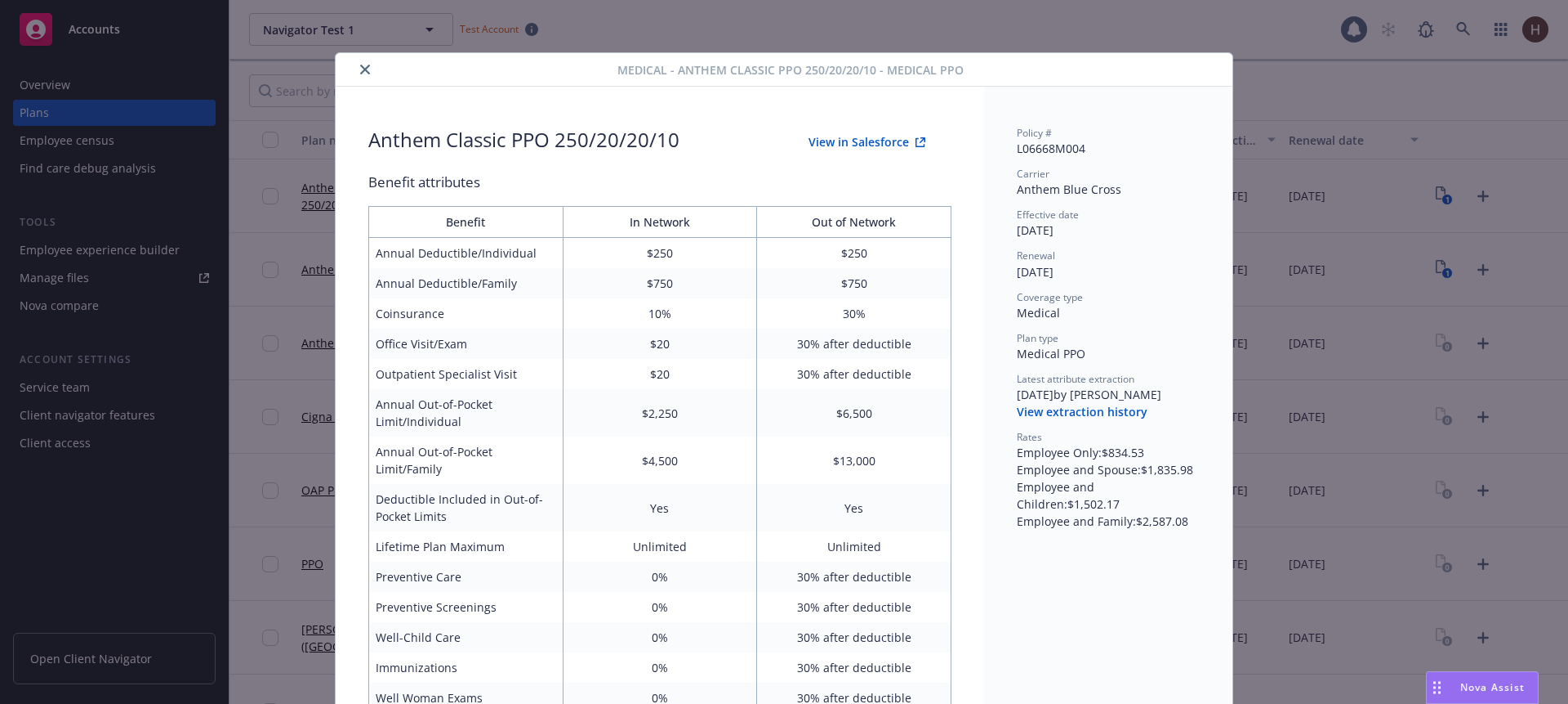
scroll to position [49, 0]
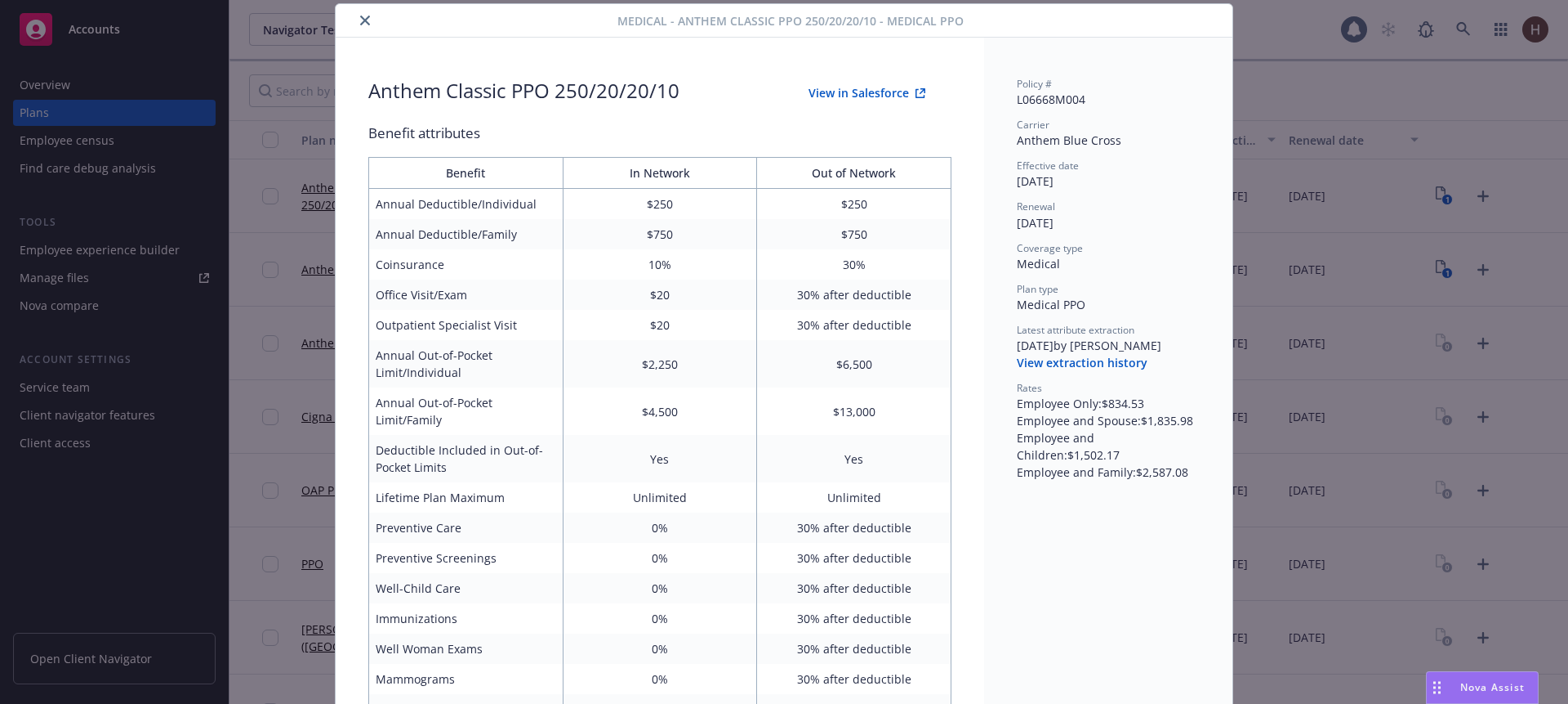
click at [1065, 358] on button "View extraction history" at bounding box center [1082, 363] width 131 height 17
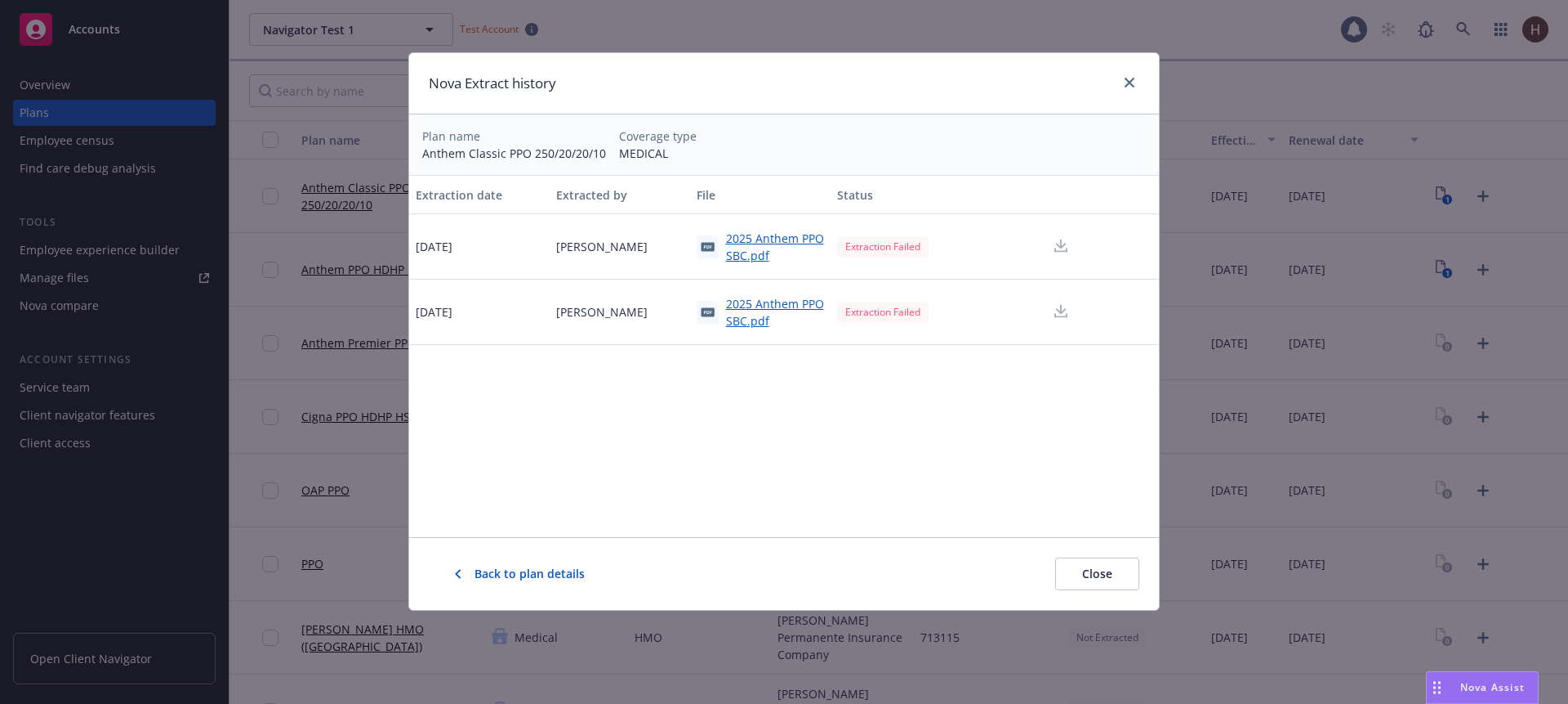
click at [890, 246] on div "Extraction Failed" at bounding box center [883, 246] width 91 height 20
click at [1134, 84] on icon "close" at bounding box center [1129, 82] width 10 height 10
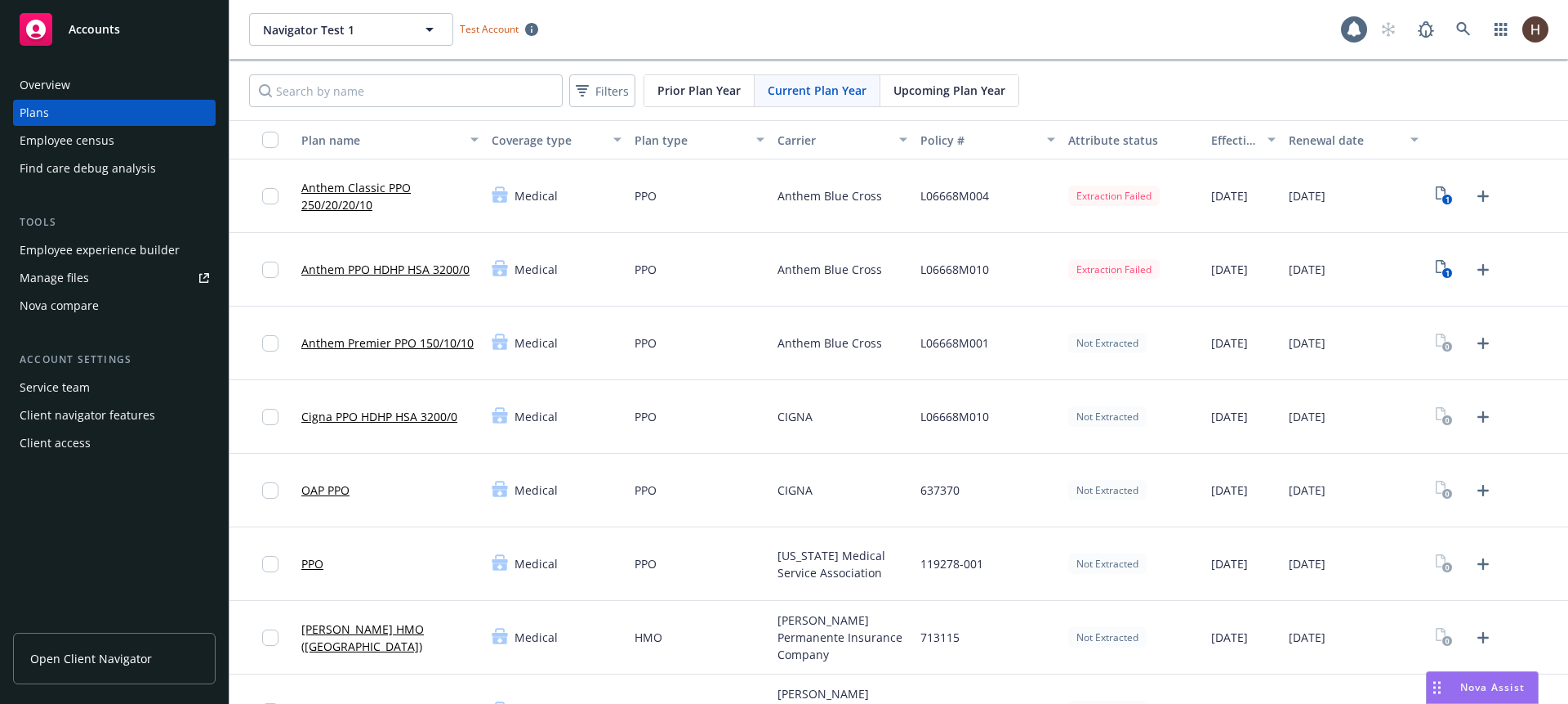
drag, startPoint x: 1106, startPoint y: 79, endPoint x: 1074, endPoint y: 34, distance: 55.2
click at [1106, 78] on div "Filters Prior Plan Year Current Plan Year Upcoming Plan Year" at bounding box center [899, 91] width 1338 height 59
click at [1083, 29] on div "Navigator Test 1 Navigator Test 1 Test Account" at bounding box center [795, 29] width 1092 height 33
click at [1116, 33] on div "Navigator Test 1 Navigator Test 1 Test Account" at bounding box center [795, 29] width 1092 height 33
click at [1144, 38] on div "Navigator Test 1 Navigator Test 1 Test Account" at bounding box center [795, 29] width 1092 height 33
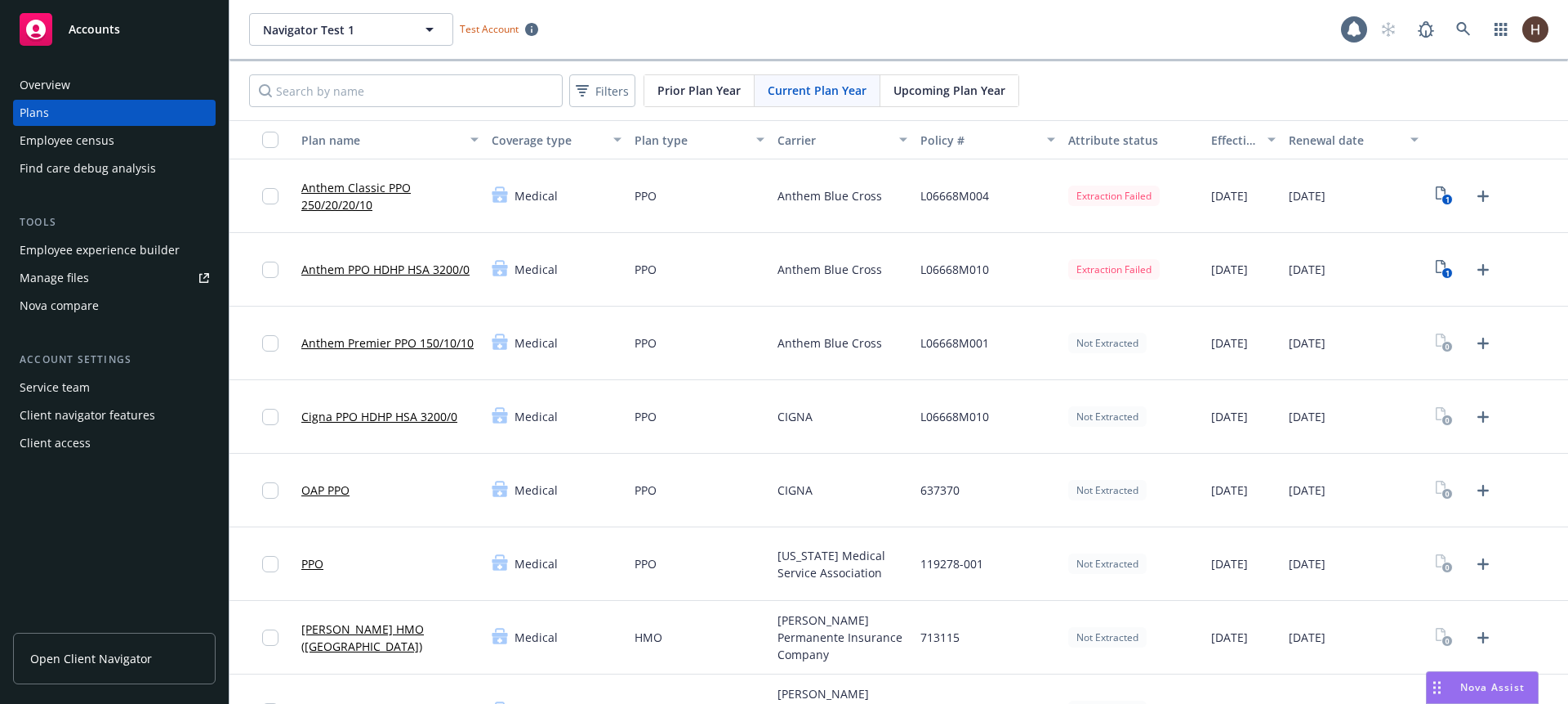
click at [1145, 38] on div "Navigator Test 1 Navigator Test 1 Test Account" at bounding box center [795, 29] width 1092 height 33
